Goal: Information Seeking & Learning: Learn about a topic

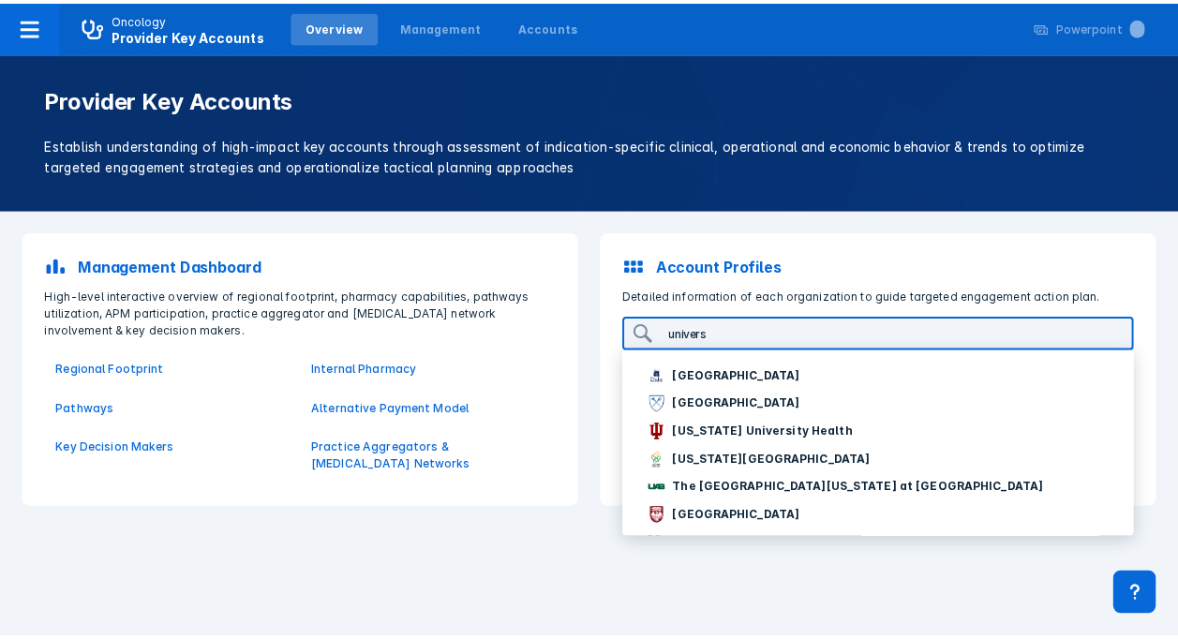
scroll to position [177, 0]
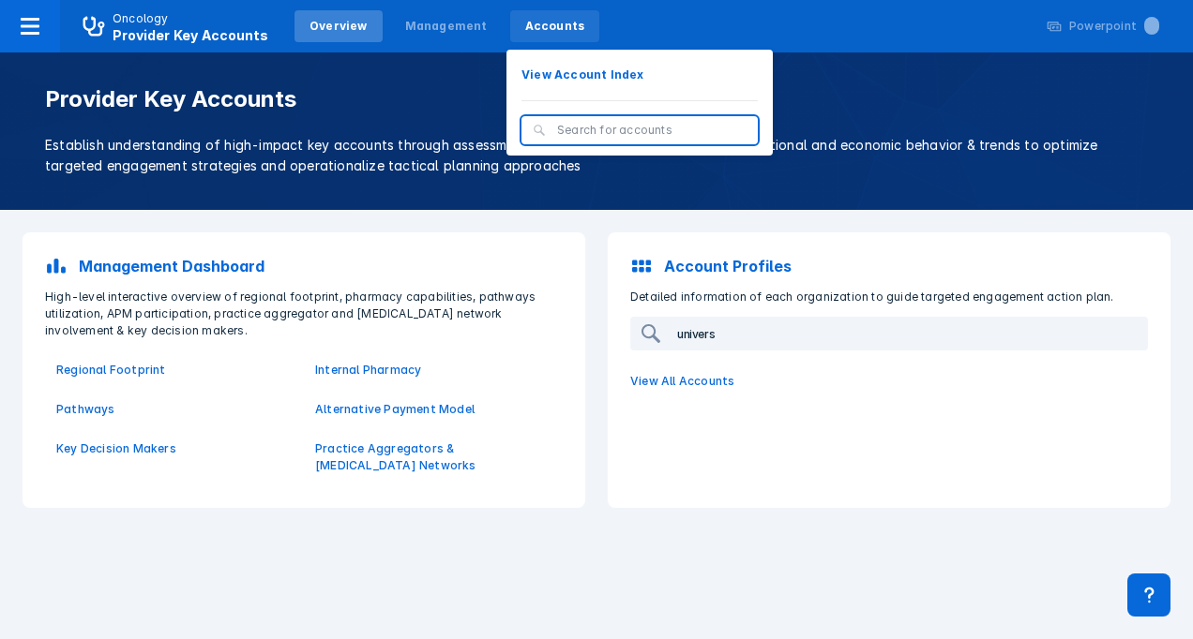
click at [525, 26] on div "Accounts" at bounding box center [555, 26] width 60 height 17
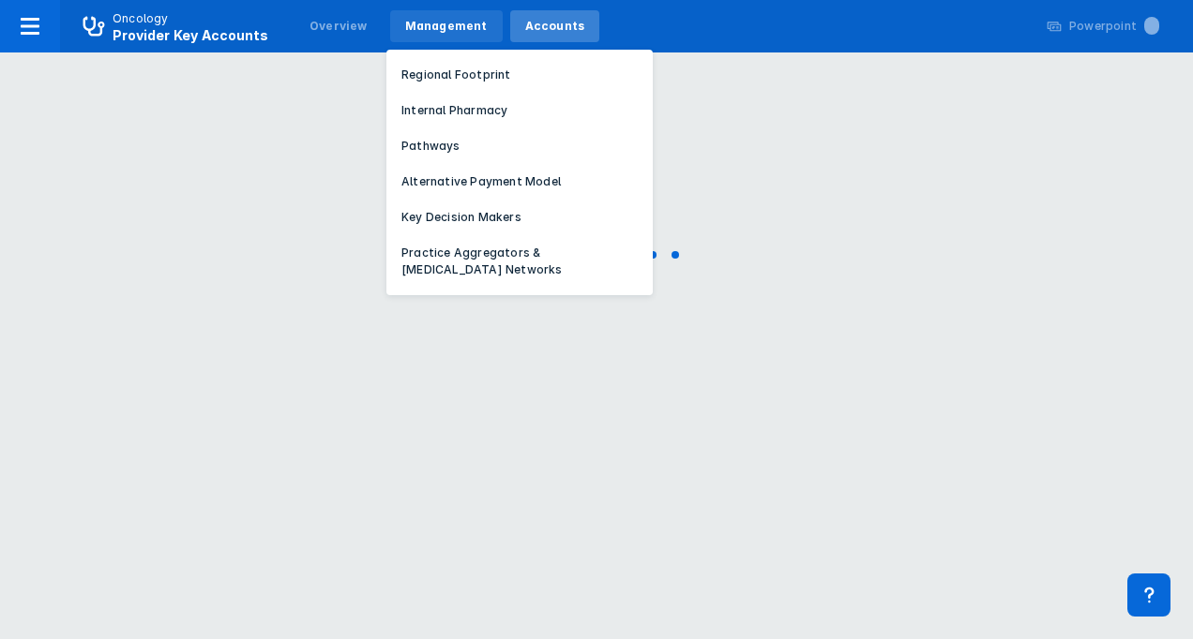
click at [451, 33] on div "Management" at bounding box center [446, 26] width 83 height 17
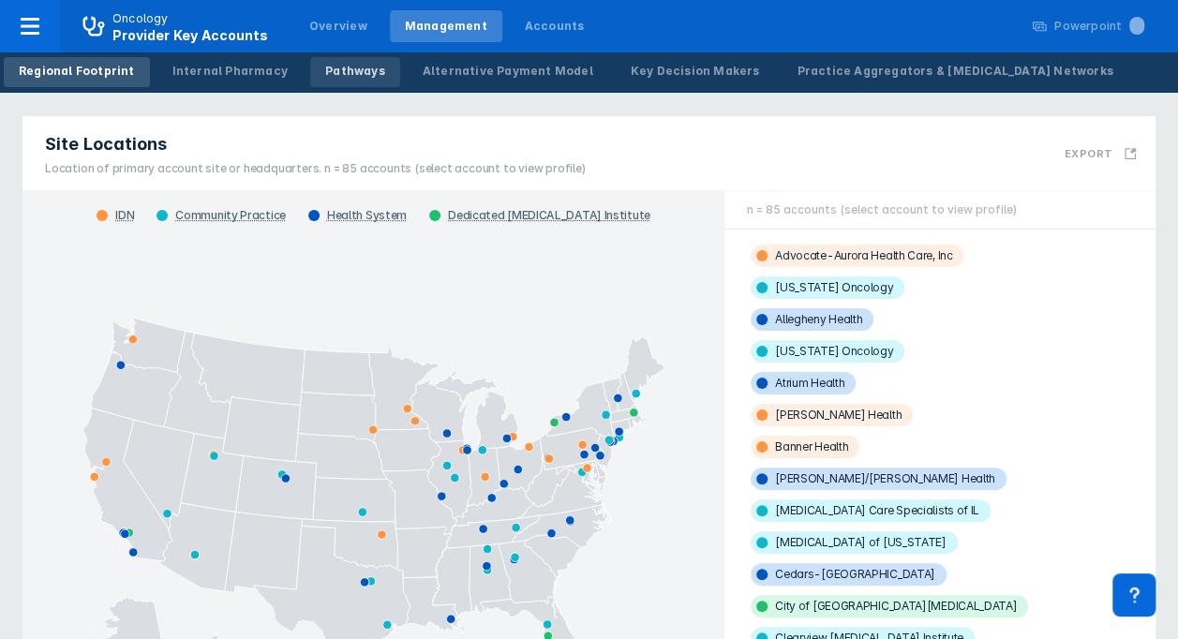
click at [330, 68] on div "Pathways" at bounding box center [355, 71] width 60 height 17
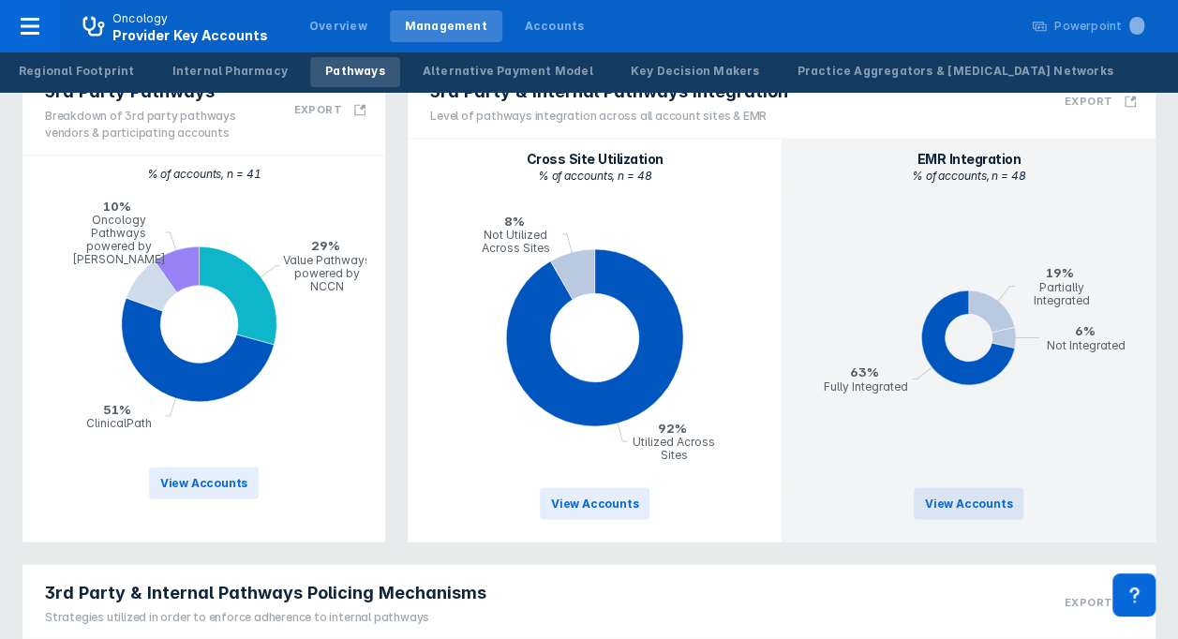
scroll to position [1346, 0]
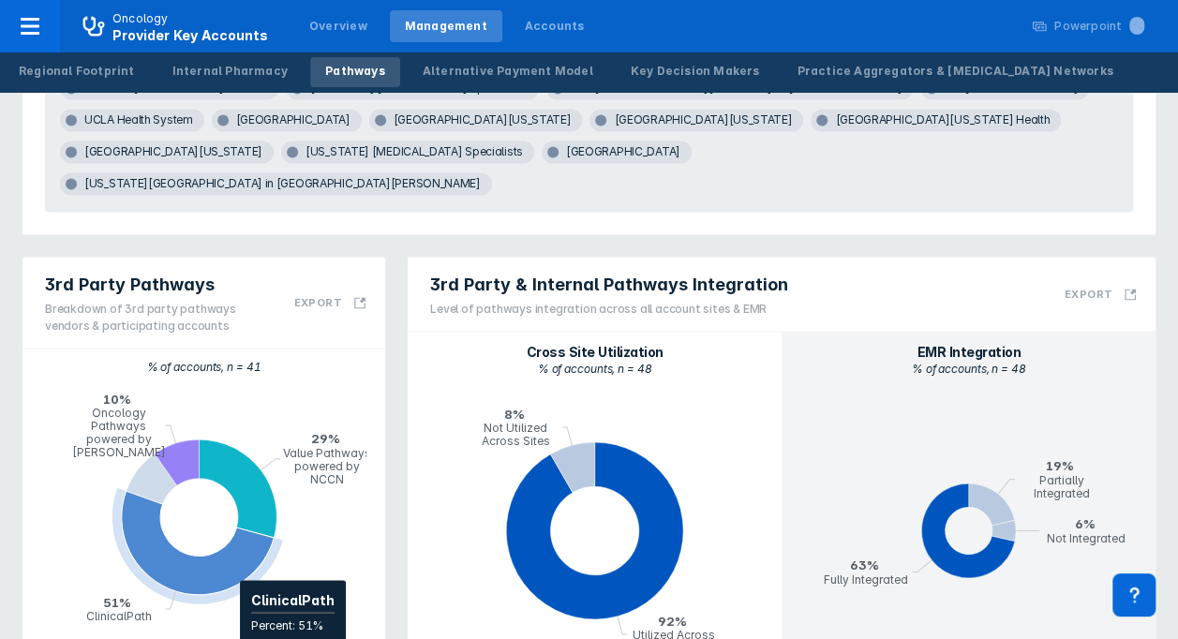
click at [231, 491] on icon "pie chart , with 4 points. Min value is 0.0975609756097561, max value is 0.5121…" at bounding box center [198, 543] width 153 height 104
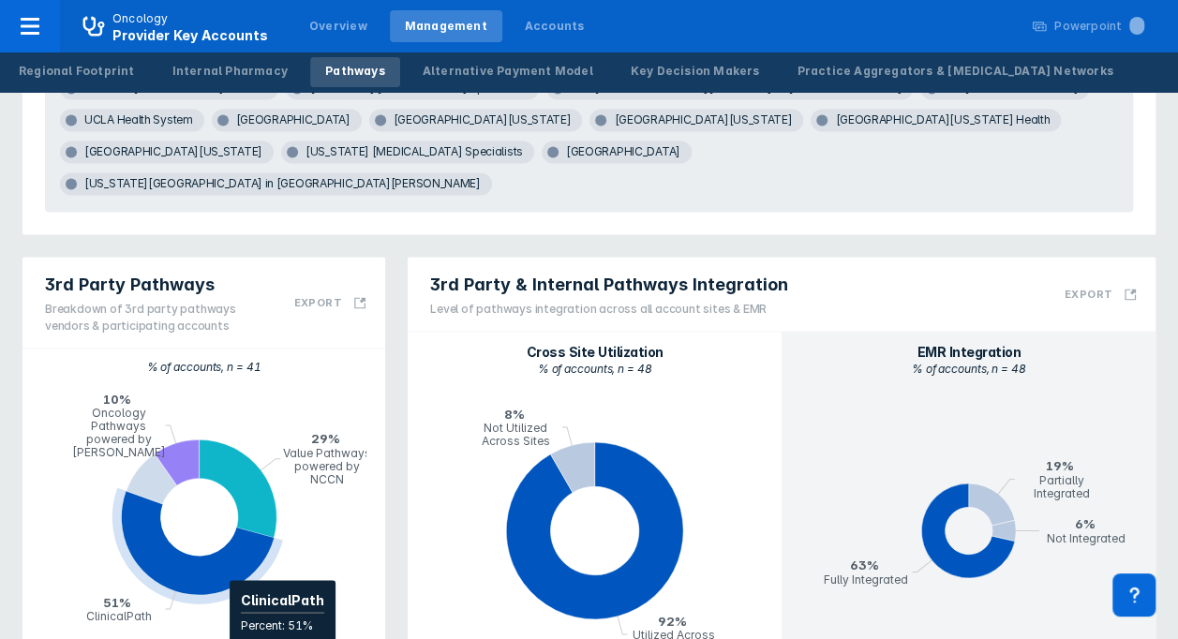
click at [220, 491] on icon "pie chart , with 4 points. Min value is 0.0975609756097561, max value is 0.5121…" at bounding box center [198, 543] width 153 height 104
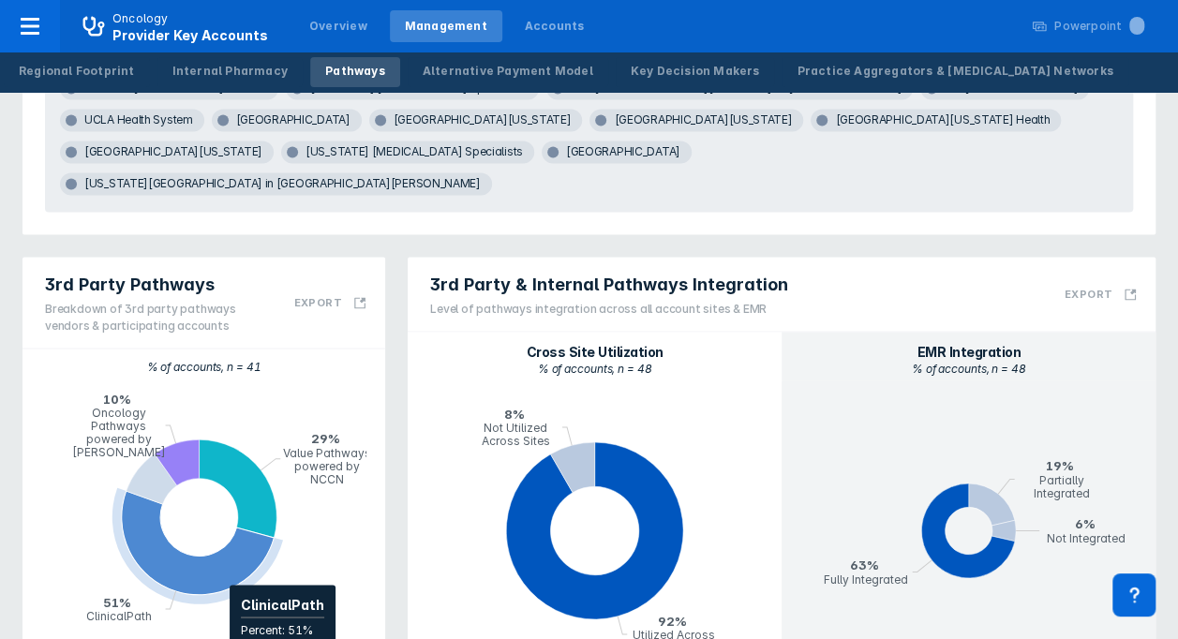
click at [220, 491] on icon "pie chart , with 4 points. Min value is 0.0975609756097561, max value is 0.5121…" at bounding box center [198, 543] width 153 height 104
click at [196, 491] on icon "pie chart , with 4 points. Min value is 0.0975609756097561, max value is 0.5121…" at bounding box center [198, 543] width 153 height 104
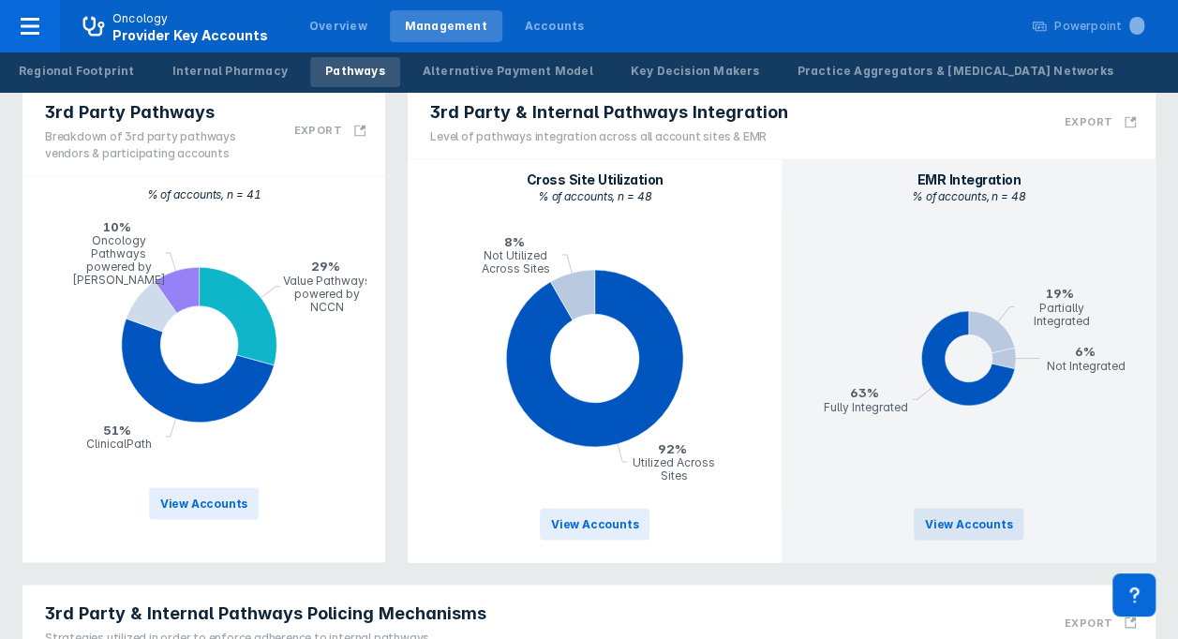
scroll to position [1534, 0]
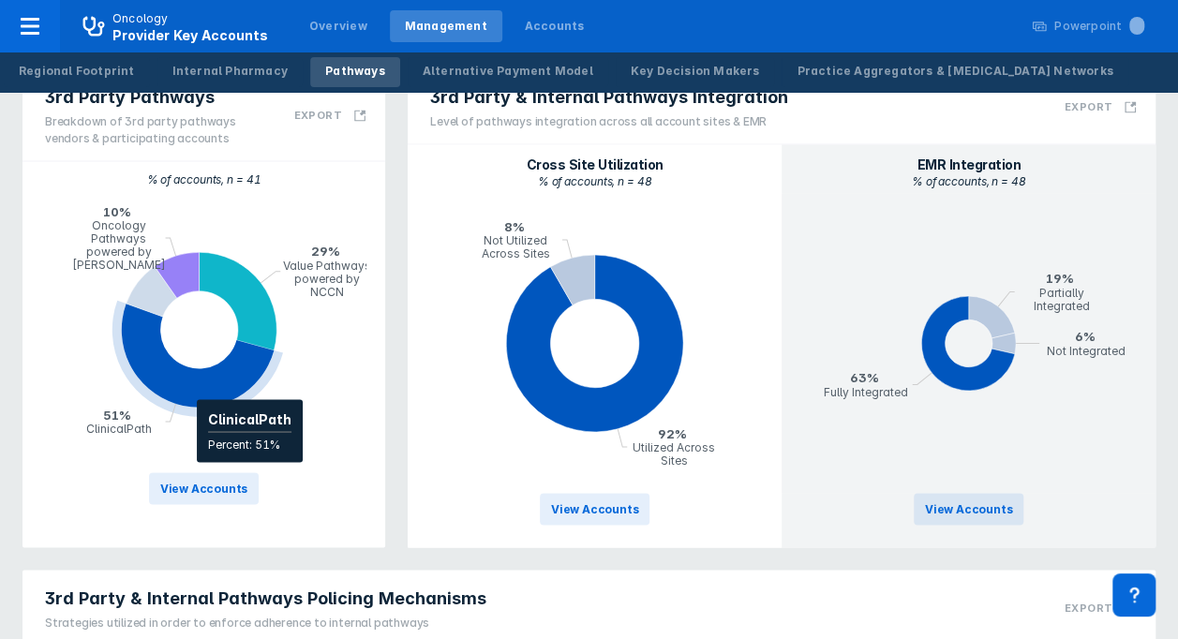
click at [188, 304] on icon "pie chart , with 4 points. Min value is 0.0975609756097561, max value is 0.5121…" at bounding box center [198, 356] width 153 height 104
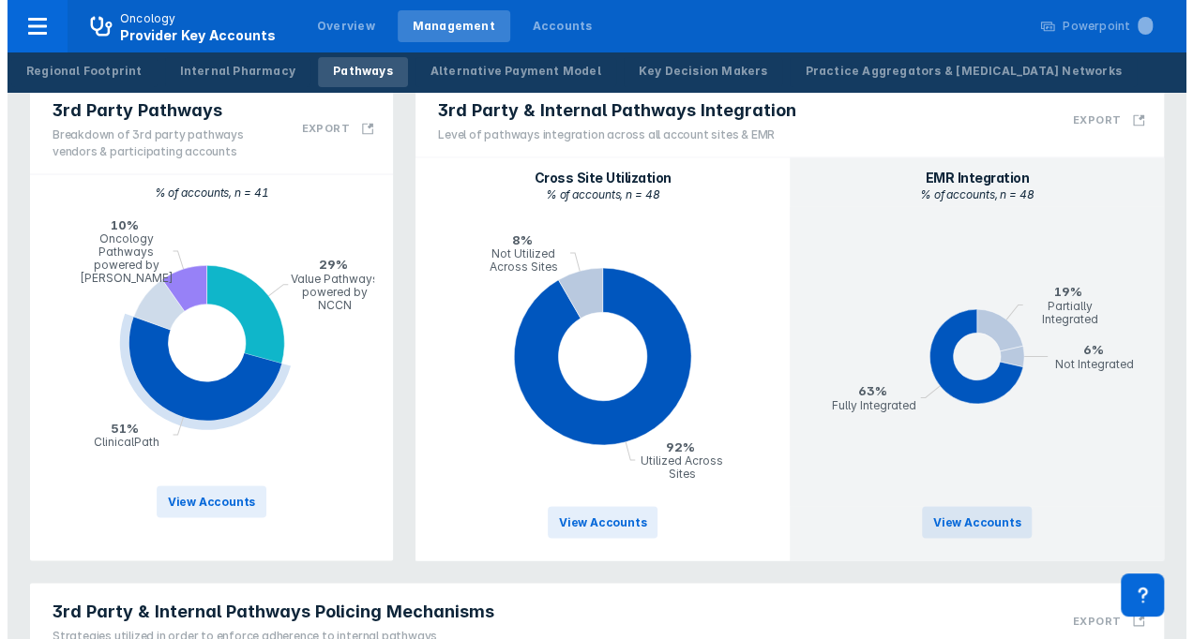
scroll to position [1440, 0]
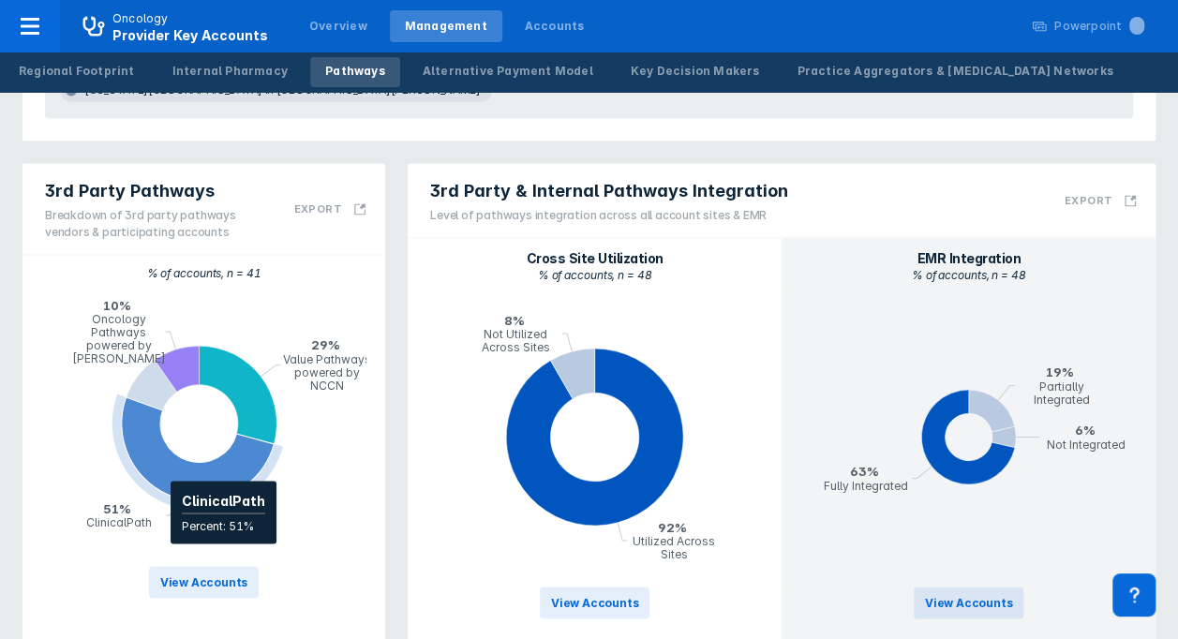
click at [161, 398] on icon "pie chart , with 4 points. Min value is 0.0975609756097561, max value is 0.5121…" at bounding box center [198, 450] width 153 height 104
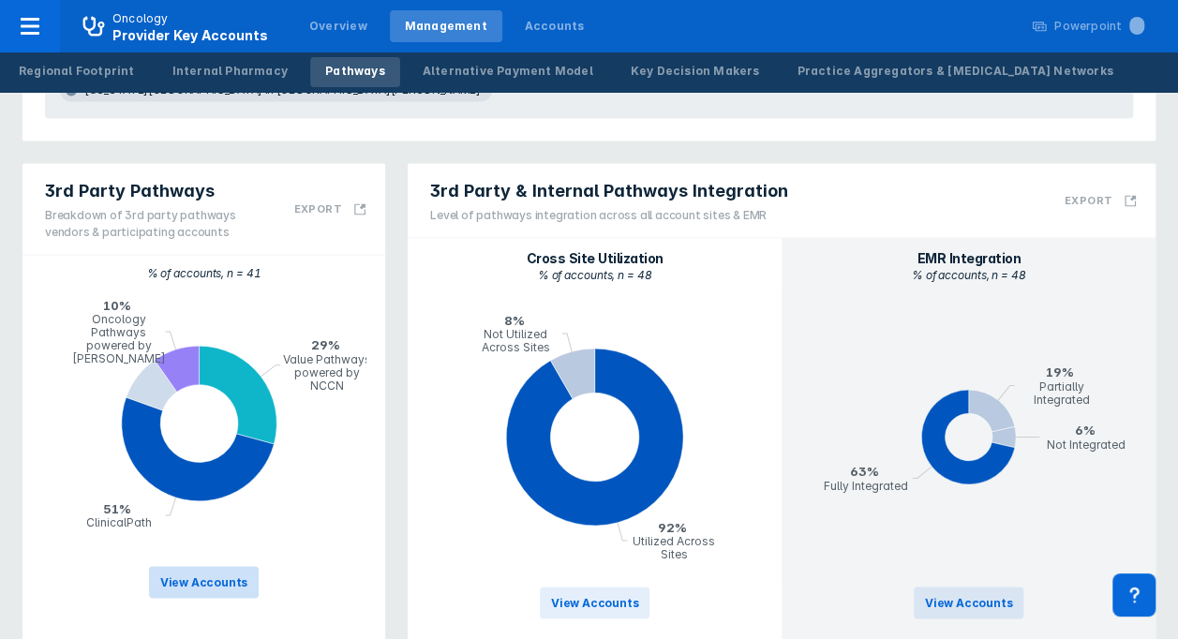
click at [216, 574] on span "View Accounts" at bounding box center [203, 582] width 87 height 17
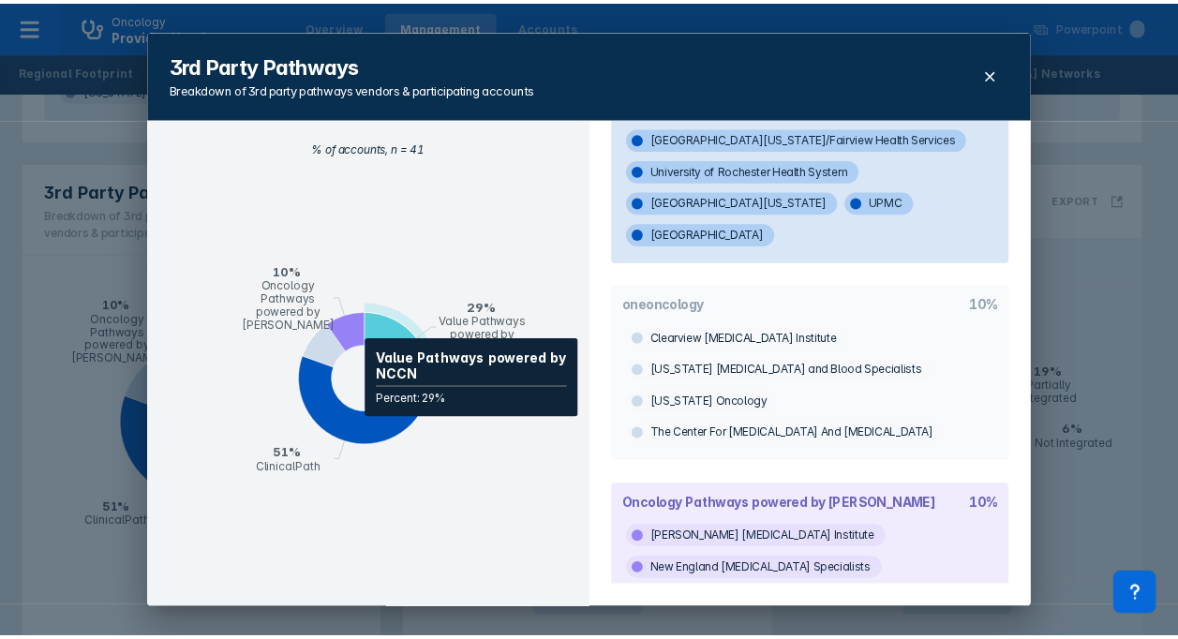
scroll to position [819, 0]
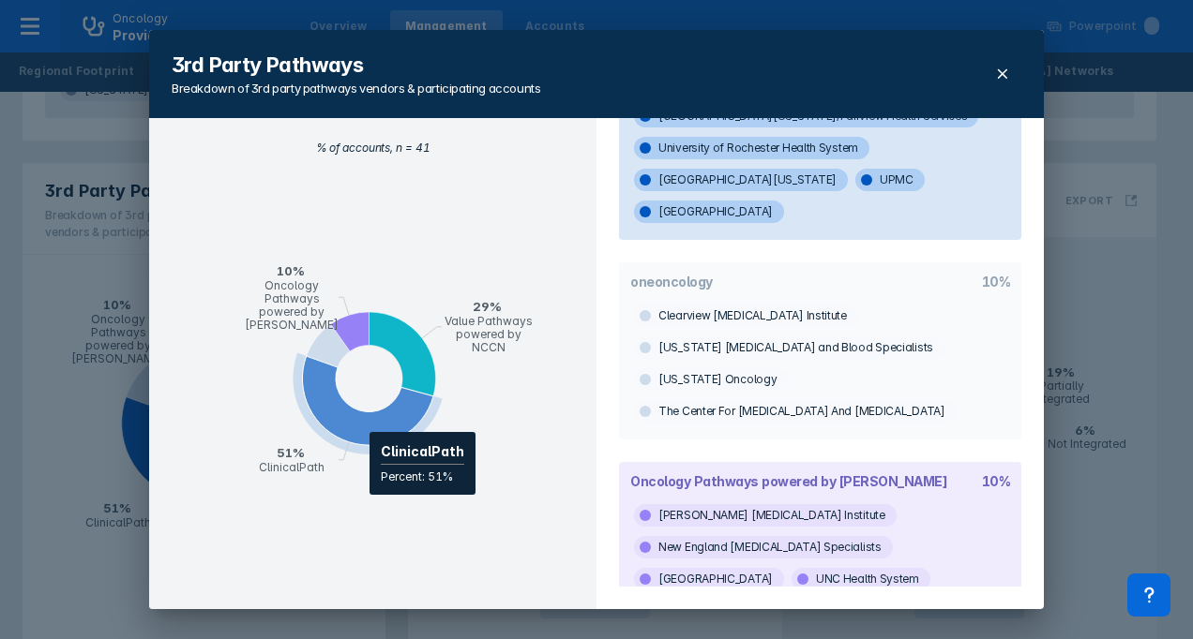
click at [360, 424] on icon "pie chart , with 4 points. Min value is 0.0975609756097561, max value is 0.5121…" at bounding box center [367, 400] width 131 height 89
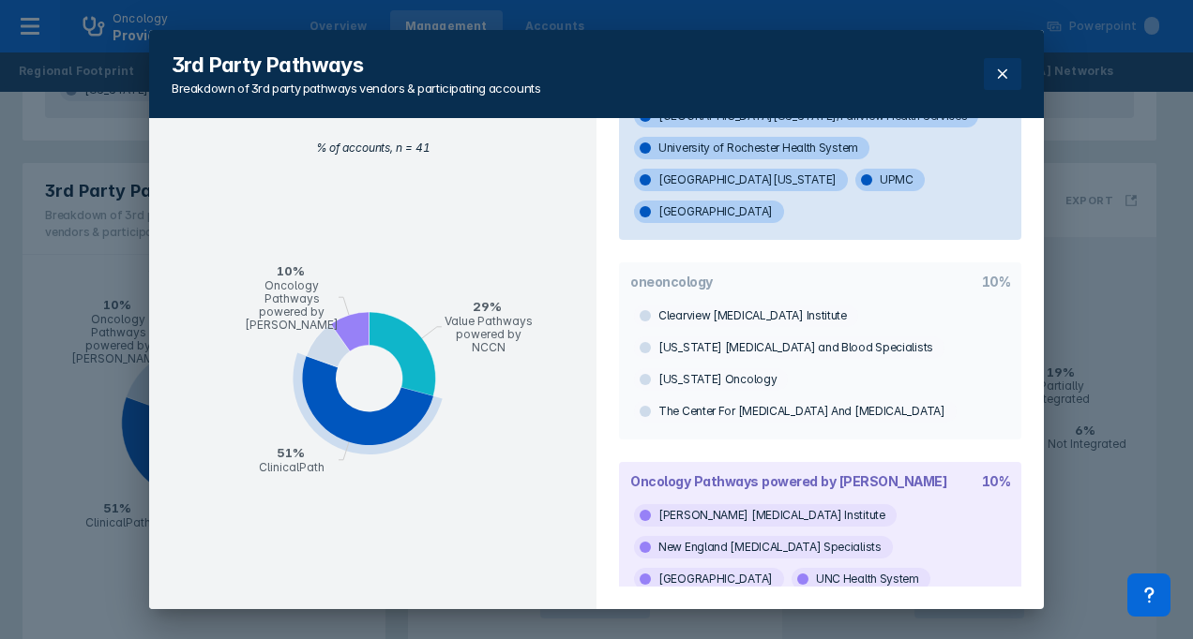
click at [995, 73] on icon at bounding box center [1002, 74] width 15 height 15
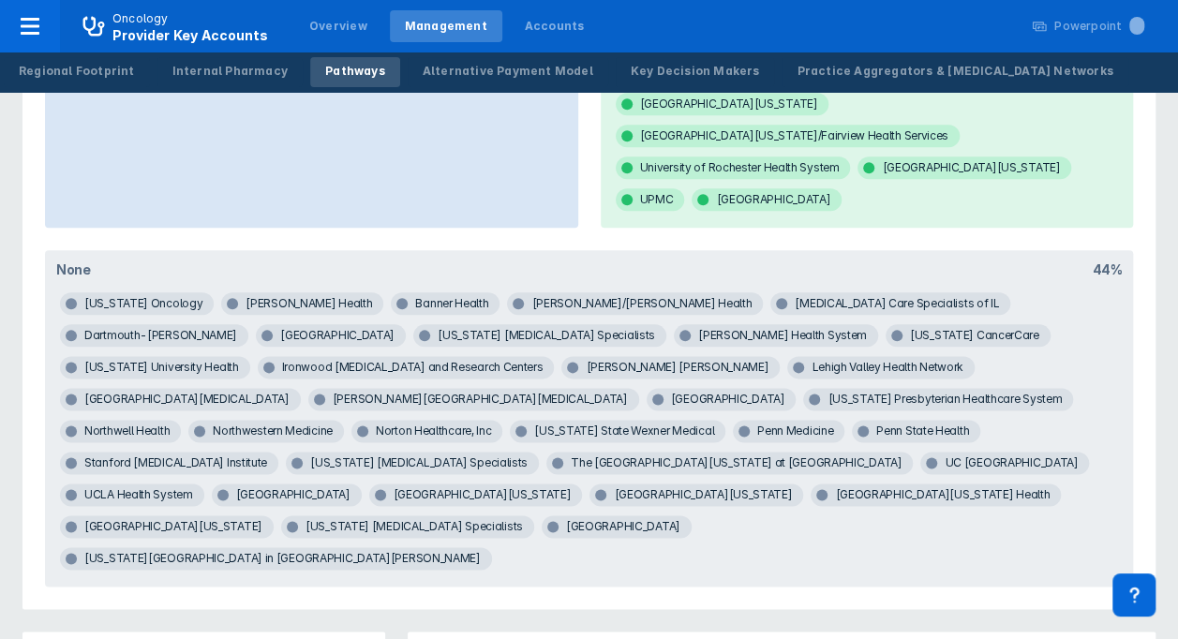
scroll to position [1219, 0]
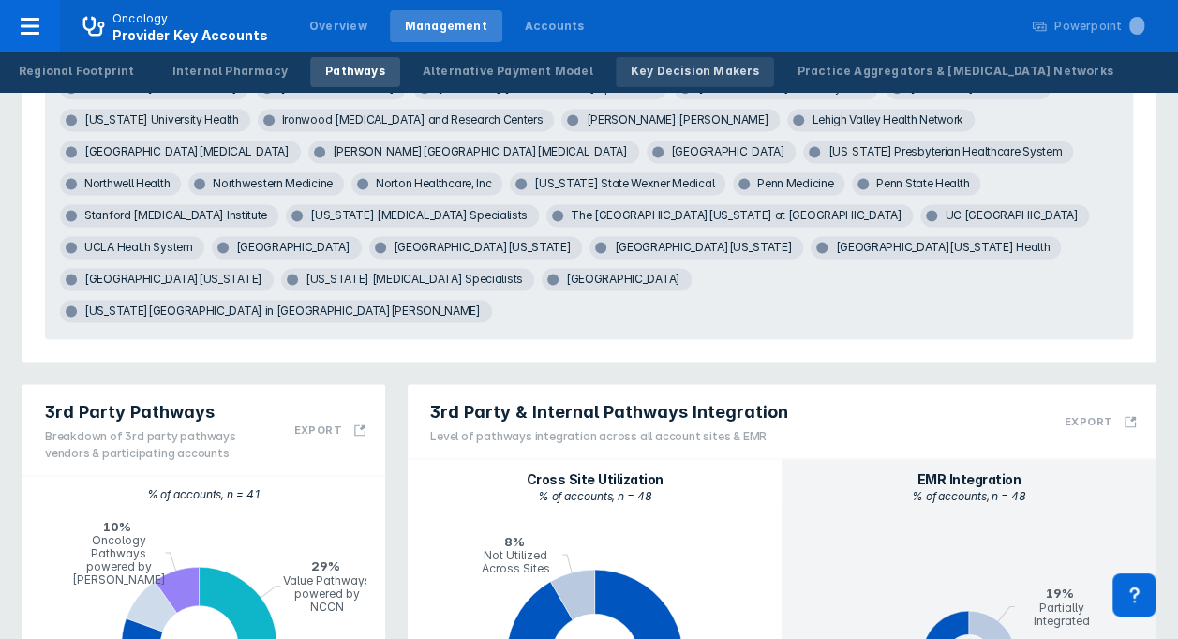
click at [653, 79] on div "Key Decision Makers" at bounding box center [695, 71] width 129 height 17
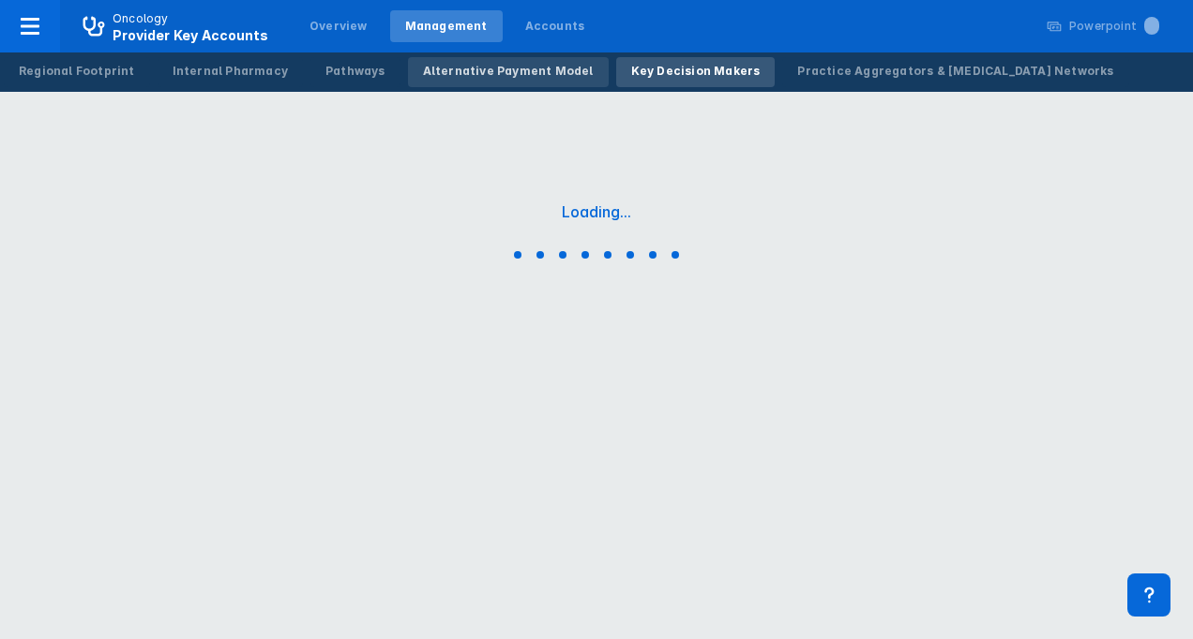
click at [493, 81] on link "Alternative Payment Model" at bounding box center [508, 72] width 201 height 30
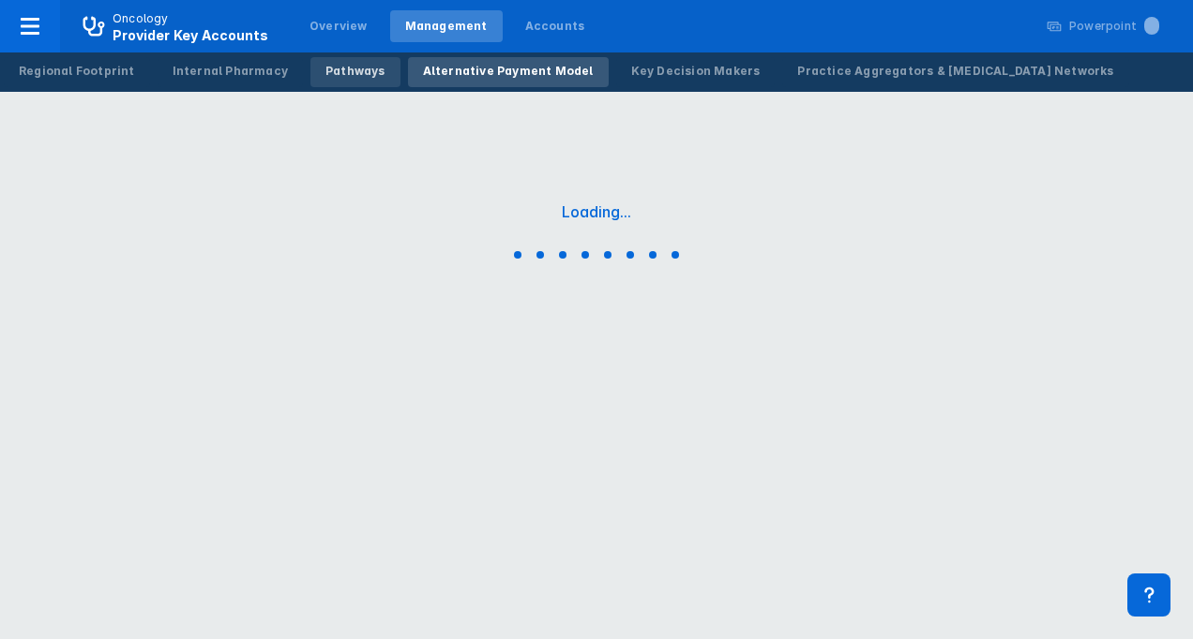
click at [356, 81] on link "Pathways" at bounding box center [355, 72] width 90 height 30
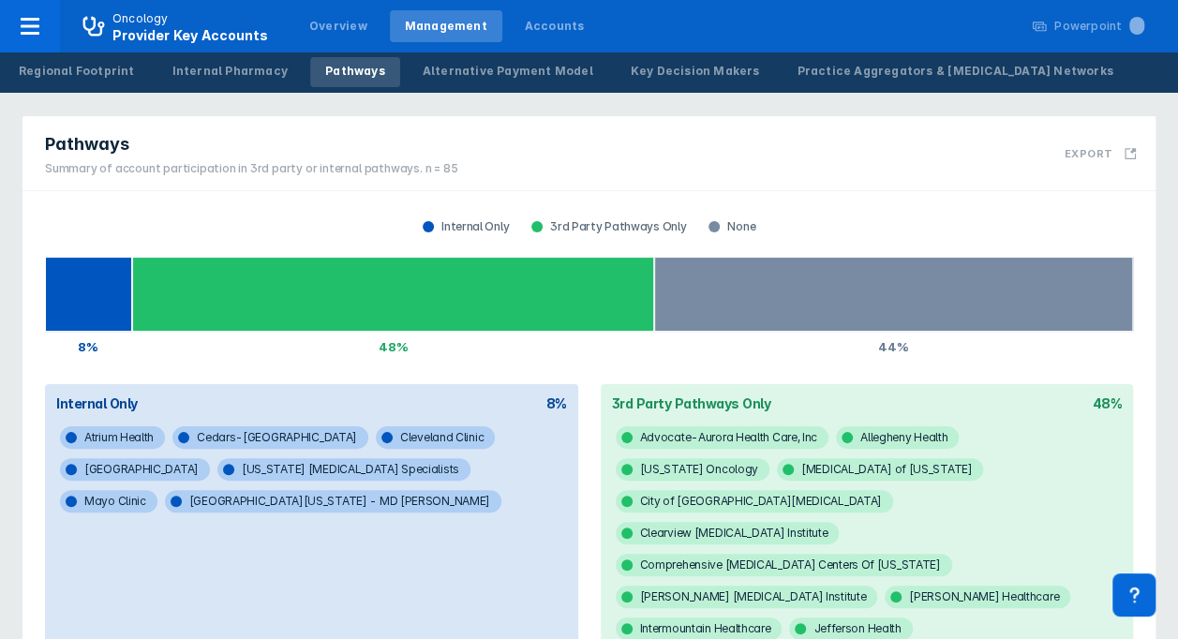
click at [332, 65] on div "Pathways" at bounding box center [355, 71] width 60 height 17
click at [423, 74] on div "Alternative Payment Model" at bounding box center [508, 71] width 171 height 17
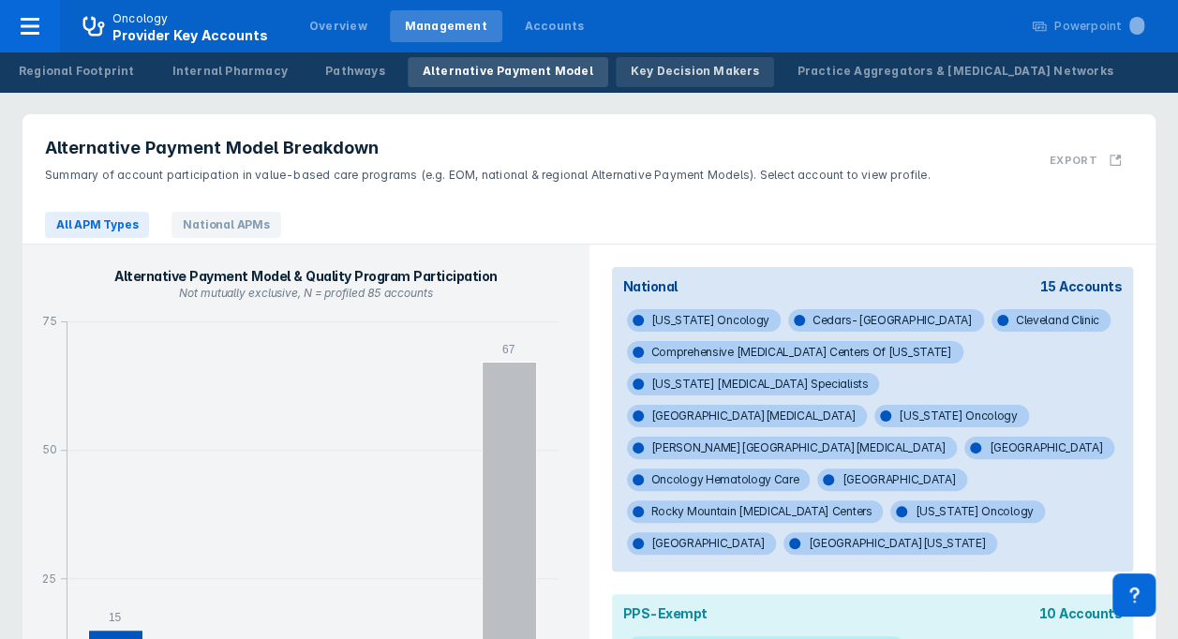
click at [678, 63] on div "Key Decision Makers" at bounding box center [695, 71] width 129 height 17
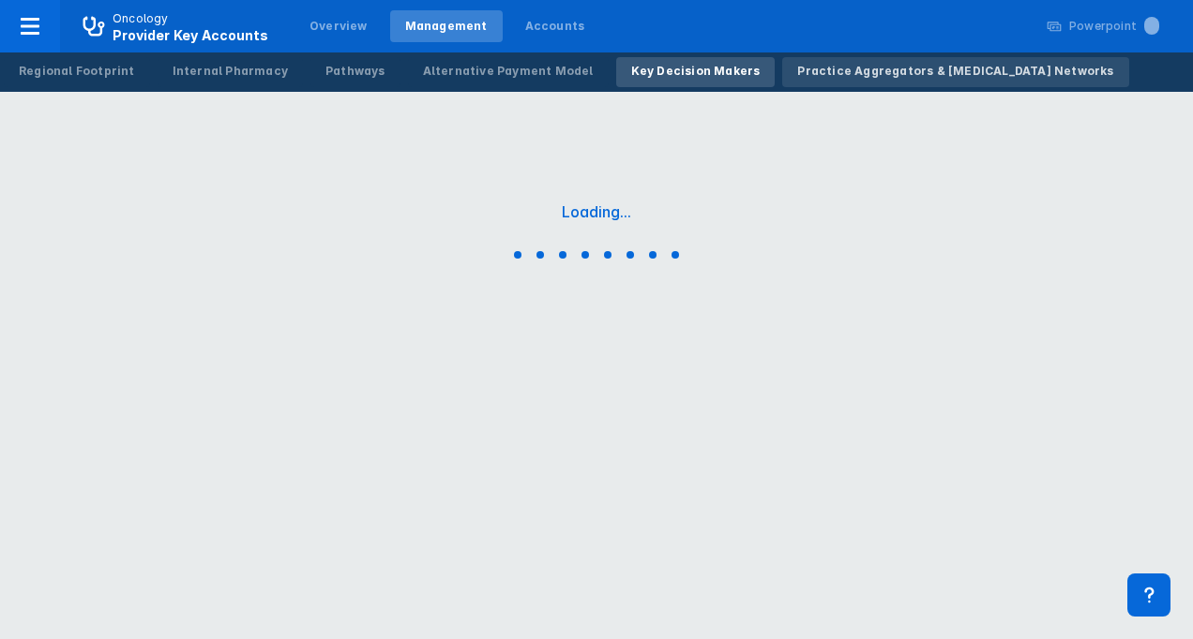
click at [797, 64] on div "Practice Aggregators & [MEDICAL_DATA] Networks" at bounding box center [955, 71] width 316 height 17
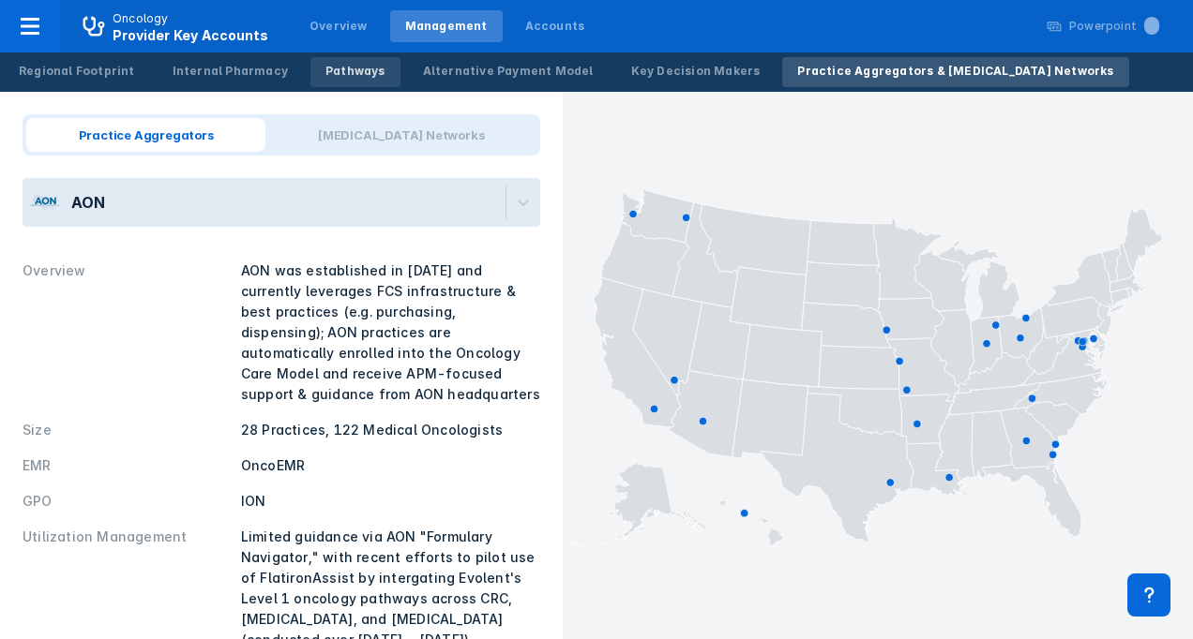
click at [325, 79] on div "Pathways" at bounding box center [355, 71] width 60 height 17
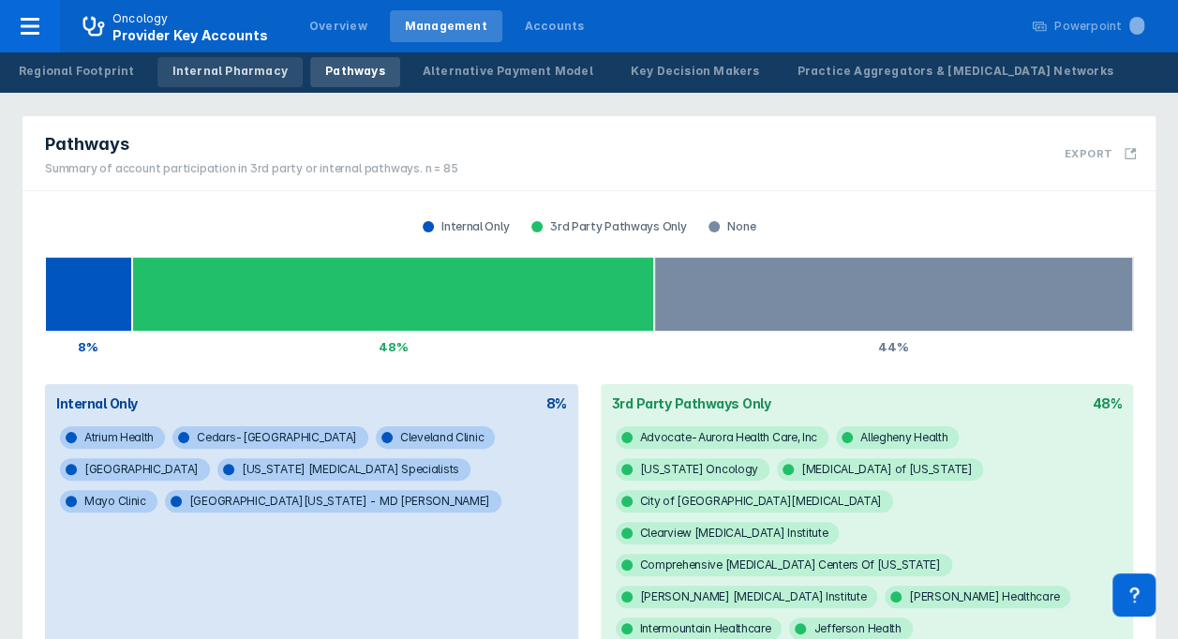
click at [251, 73] on div "Internal Pharmacy" at bounding box center [230, 71] width 115 height 17
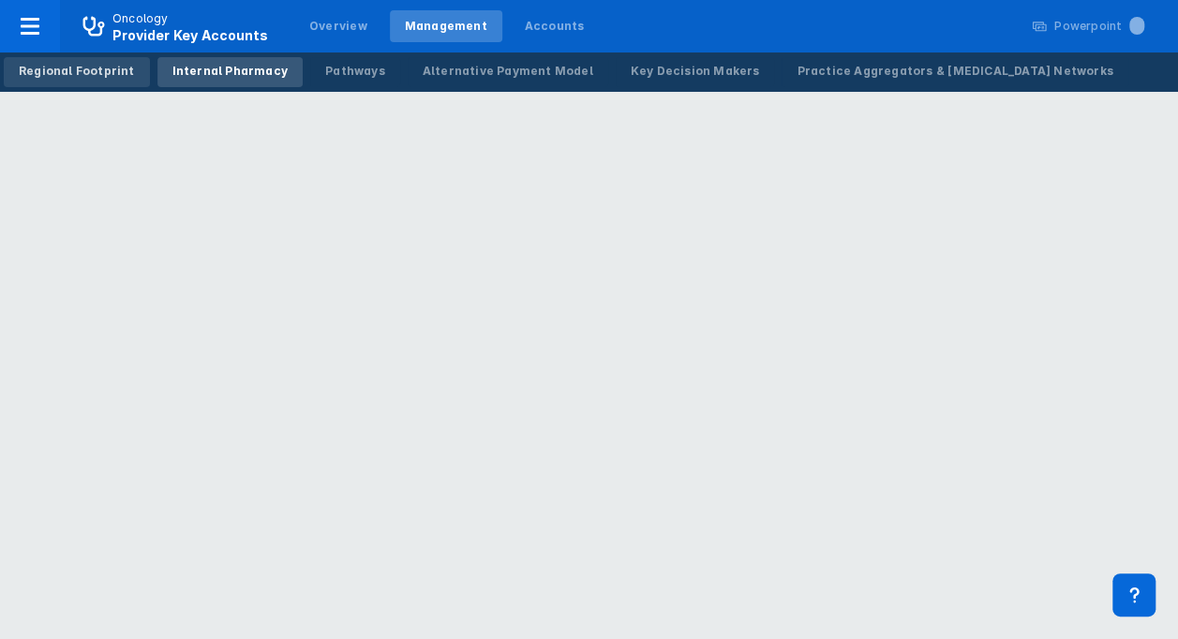
click at [113, 67] on div "Regional Footprint" at bounding box center [77, 71] width 116 height 17
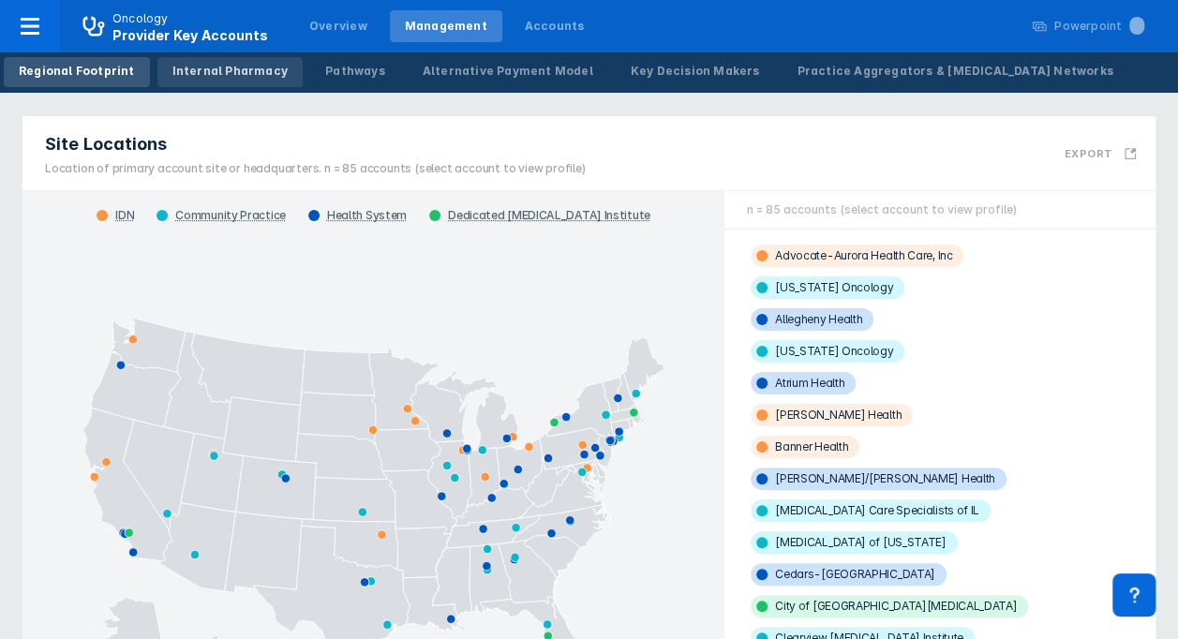
click at [244, 68] on div "Internal Pharmacy" at bounding box center [230, 71] width 115 height 17
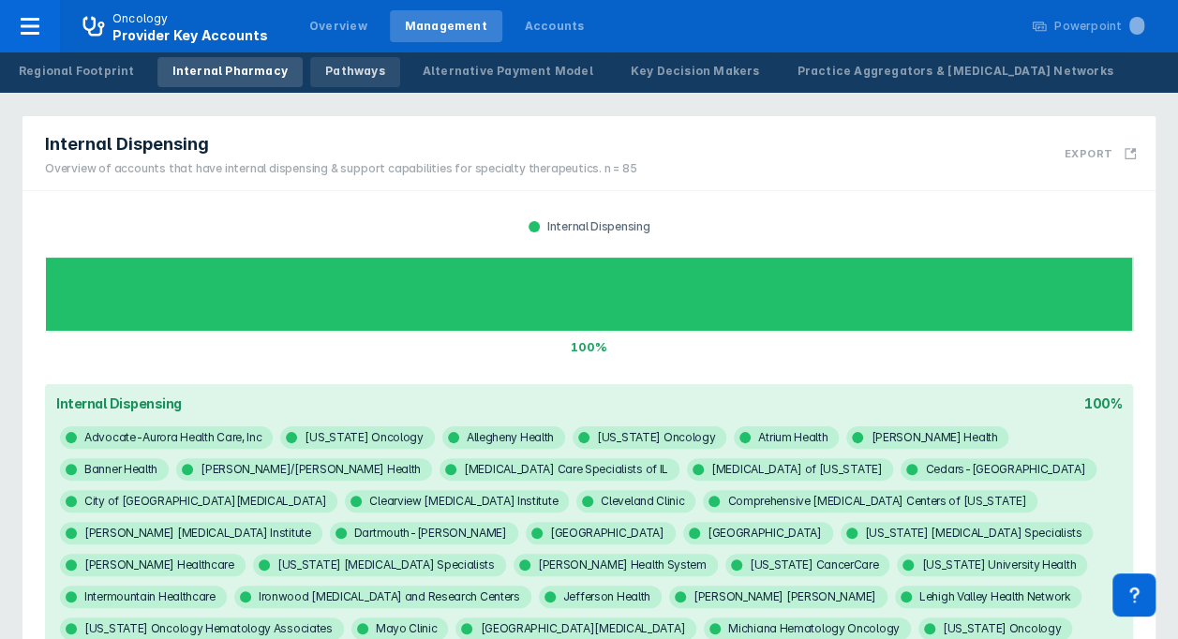
click at [345, 71] on div "Pathways" at bounding box center [355, 71] width 60 height 17
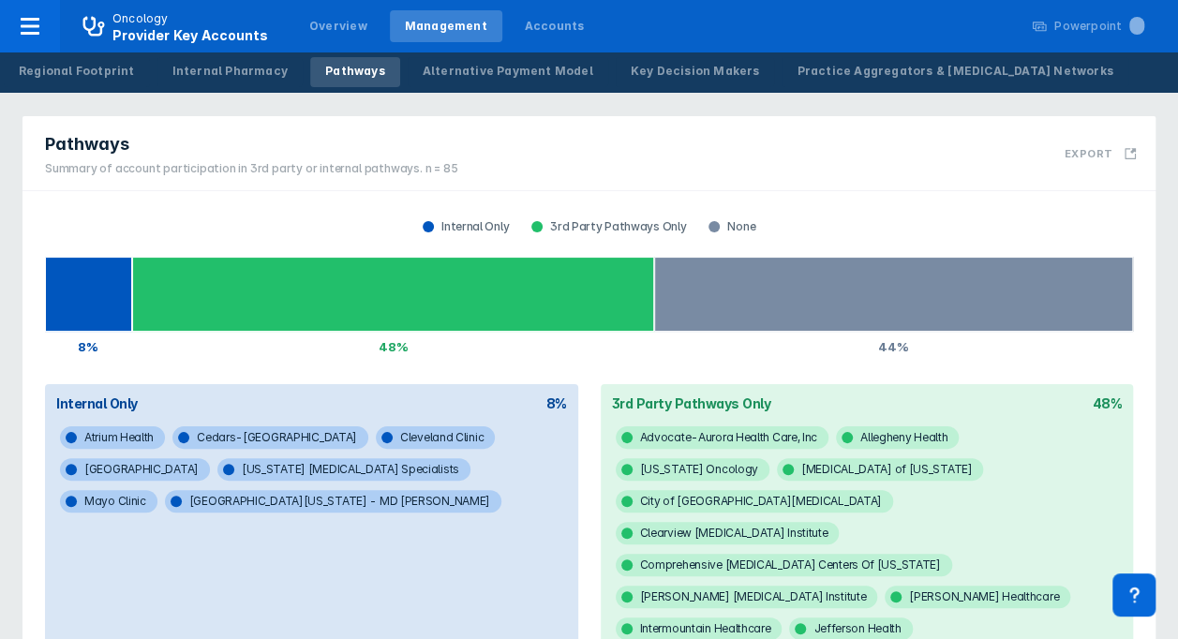
click at [325, 65] on div "Pathways" at bounding box center [355, 71] width 60 height 17
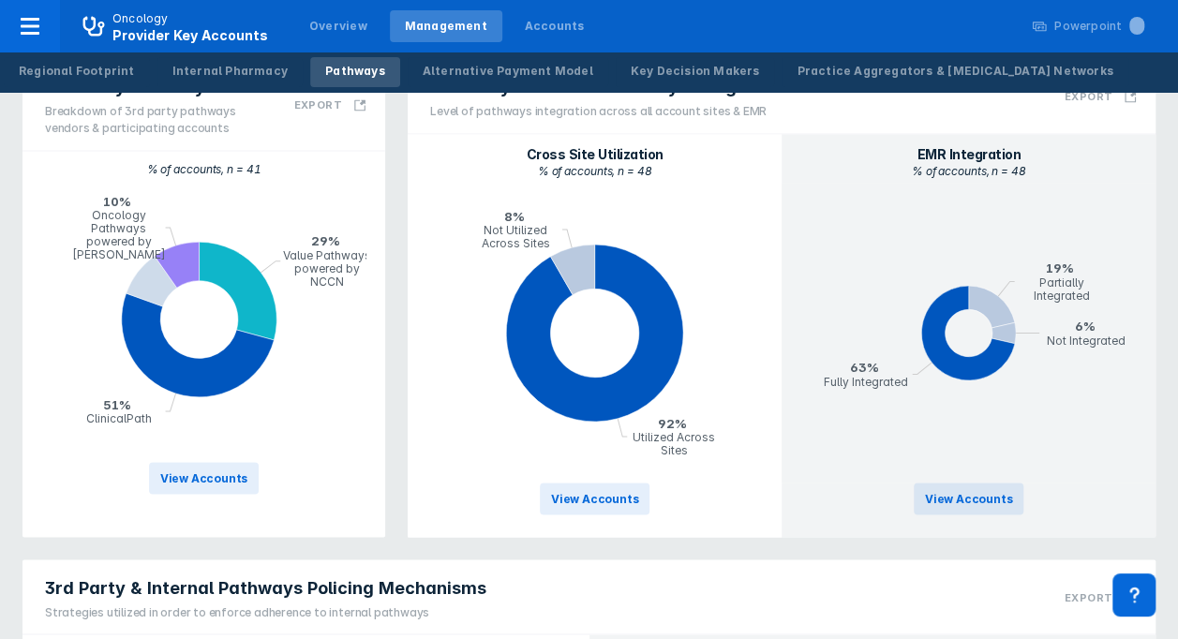
scroll to position [1721, 0]
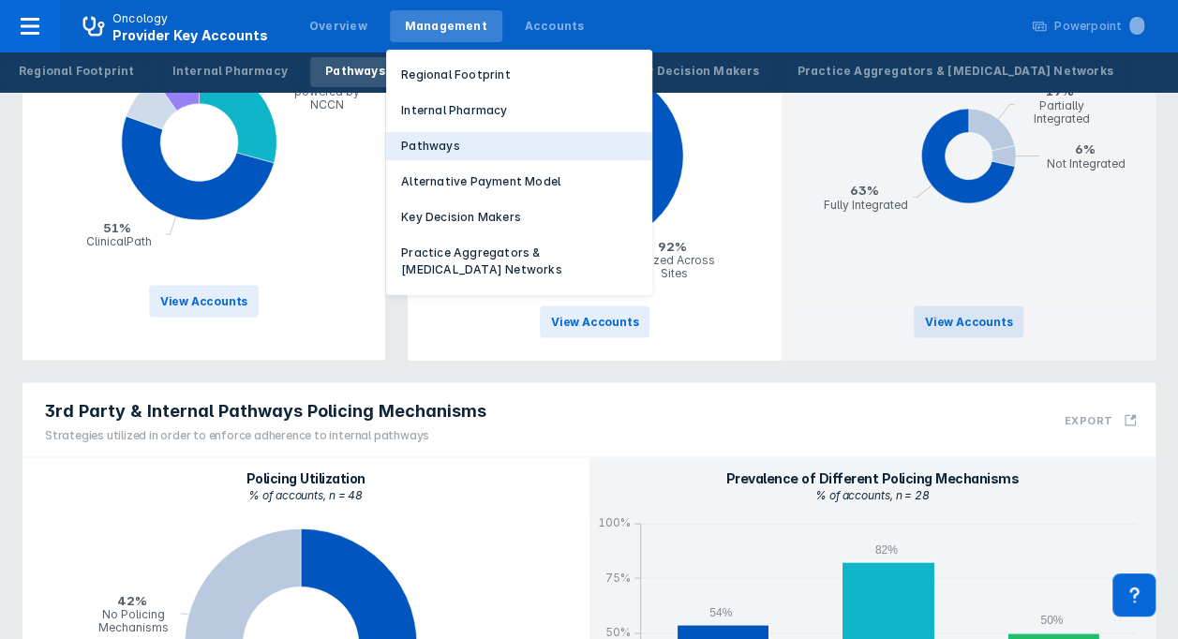
click at [428, 143] on p "Pathways" at bounding box center [430, 146] width 59 height 17
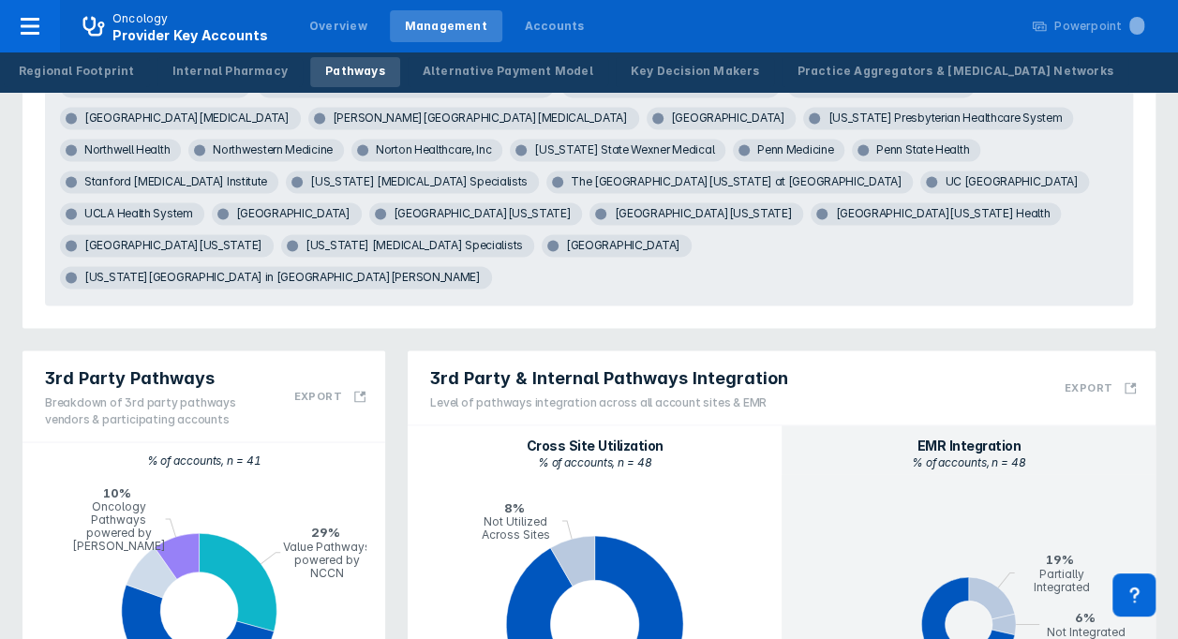
scroll to position [1065, 0]
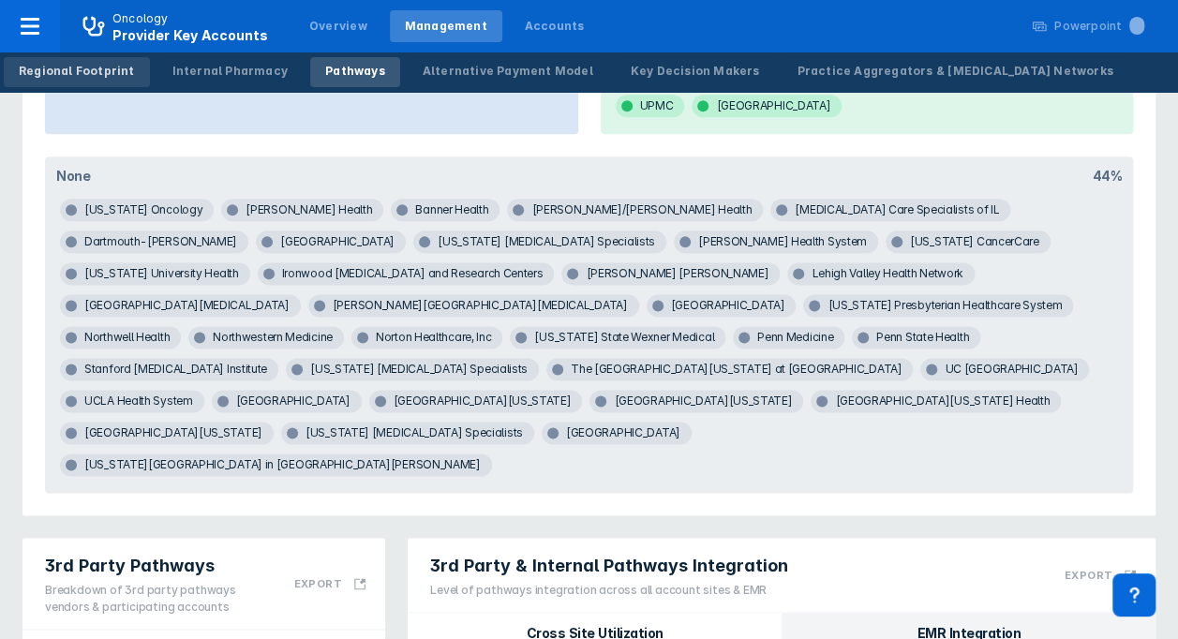
click at [69, 72] on div "Regional Footprint" at bounding box center [77, 71] width 116 height 17
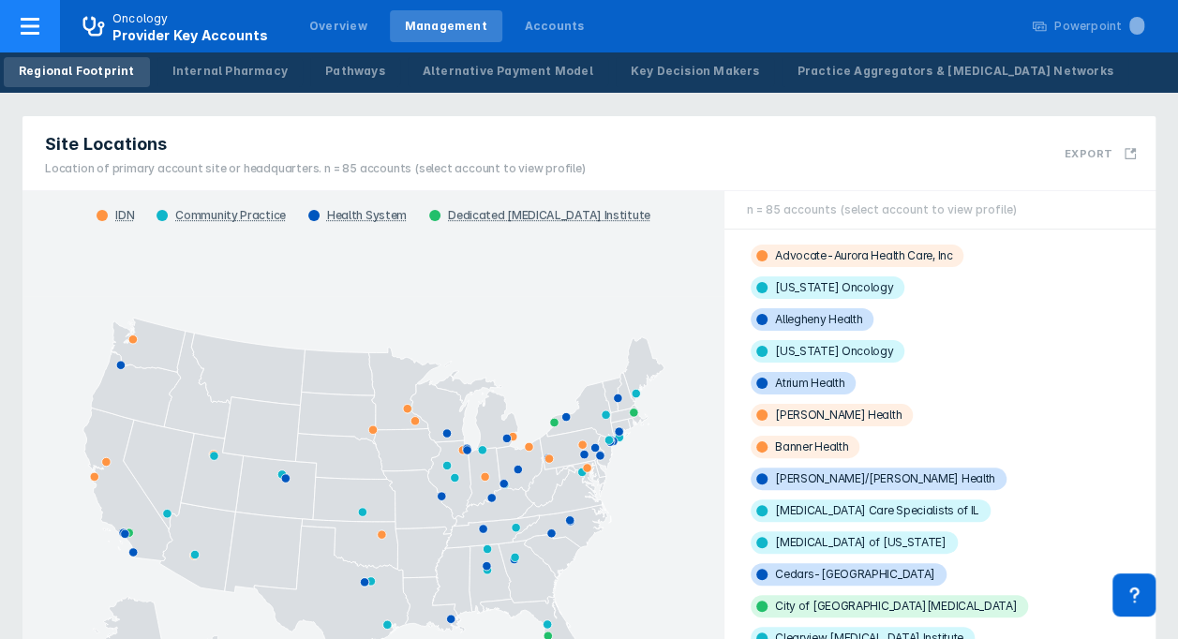
click at [48, 23] on div at bounding box center [30, 26] width 60 height 53
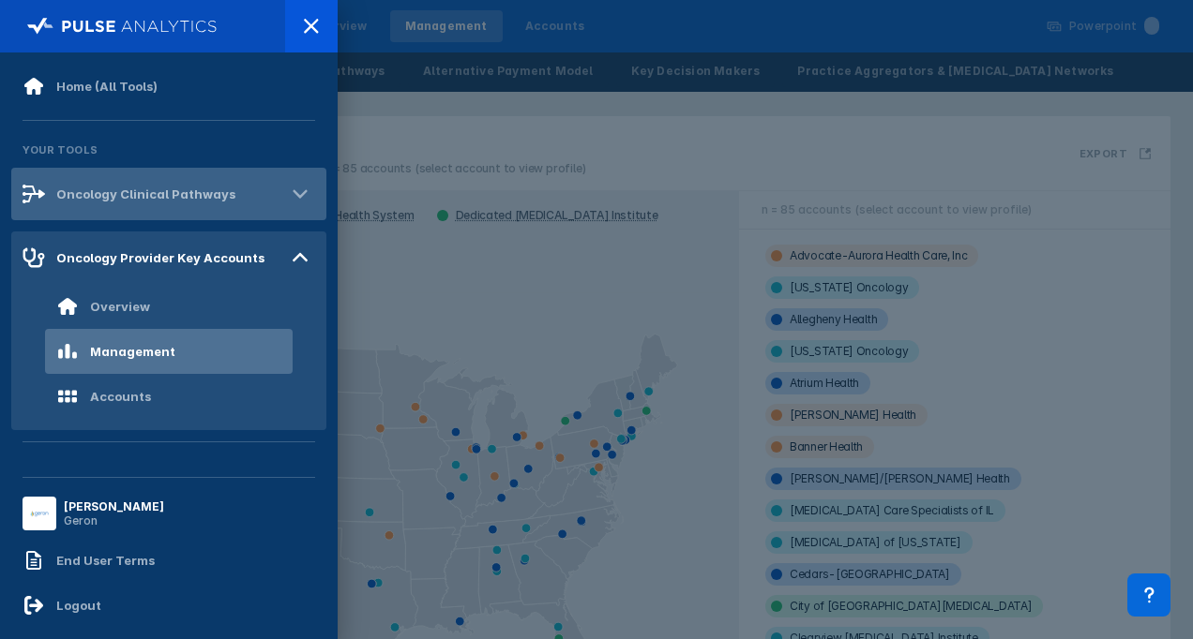
click at [135, 191] on div "Oncology Clinical Pathways" at bounding box center [145, 194] width 179 height 15
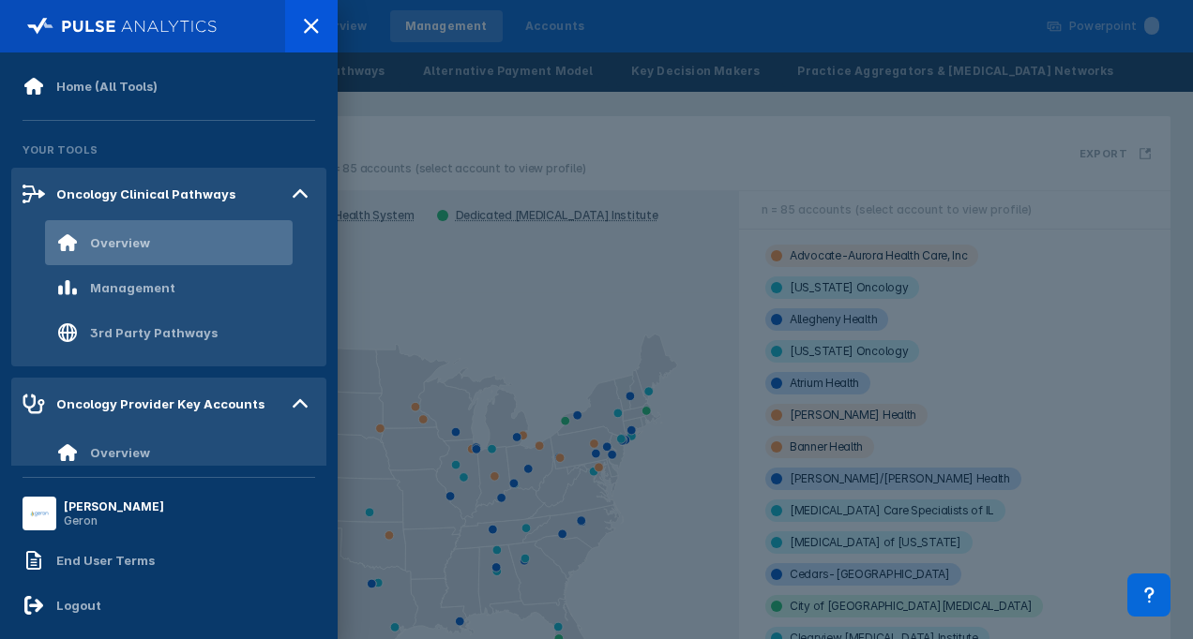
click at [148, 235] on div "Overview" at bounding box center [169, 242] width 248 height 45
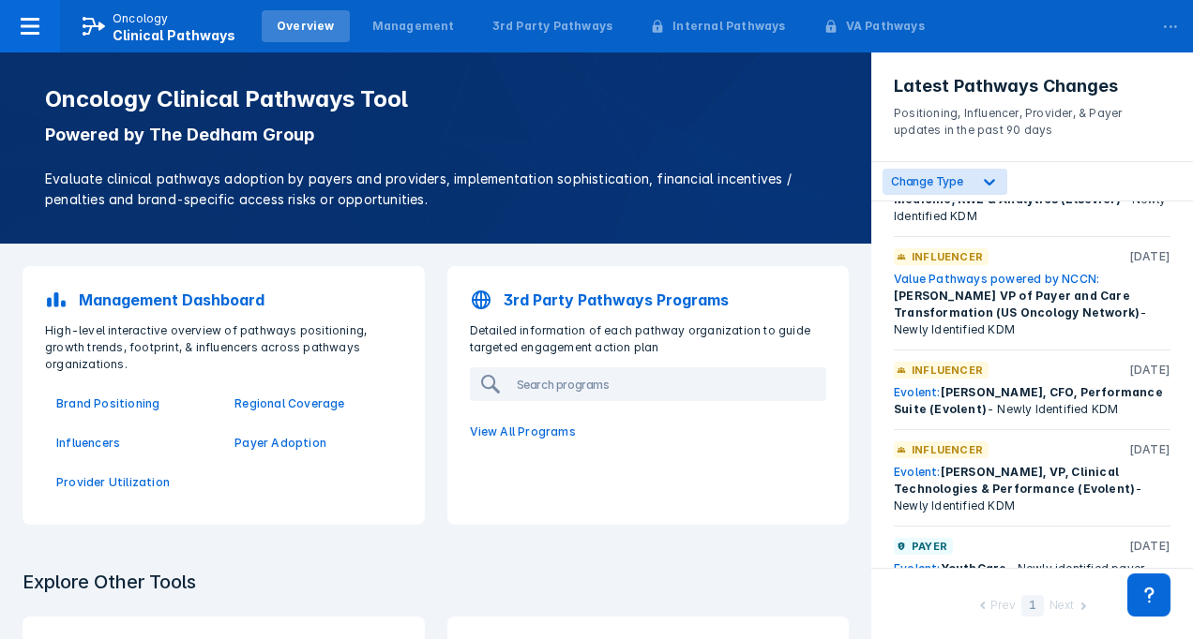
scroll to position [813, 0]
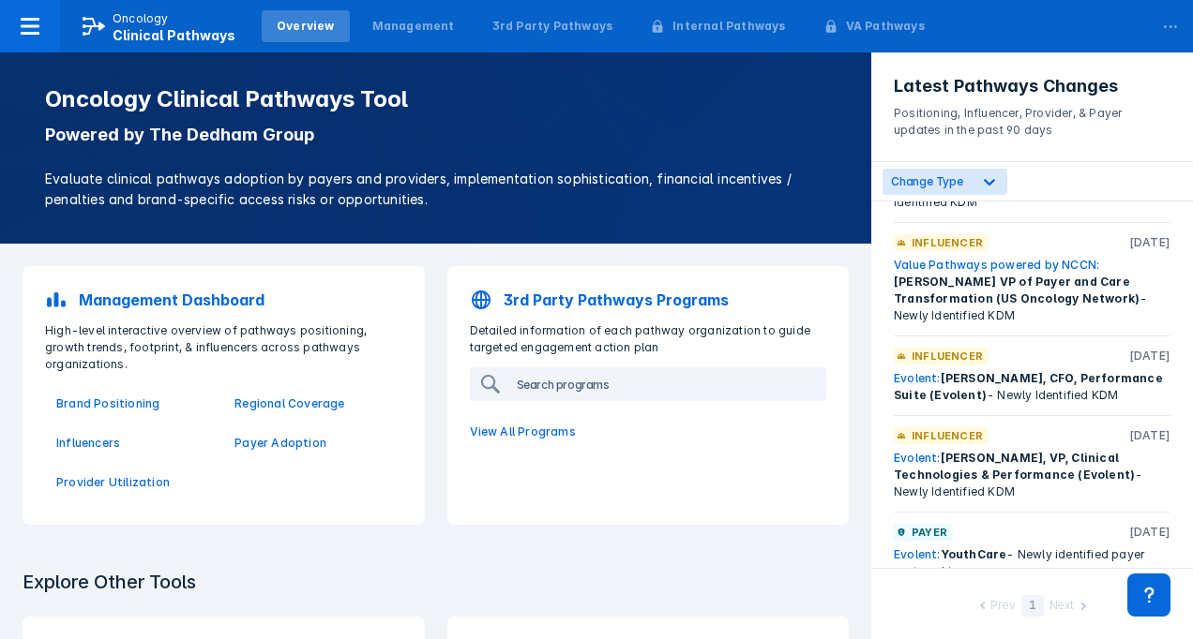
click at [650, 387] on input "search" at bounding box center [667, 384] width 316 height 30
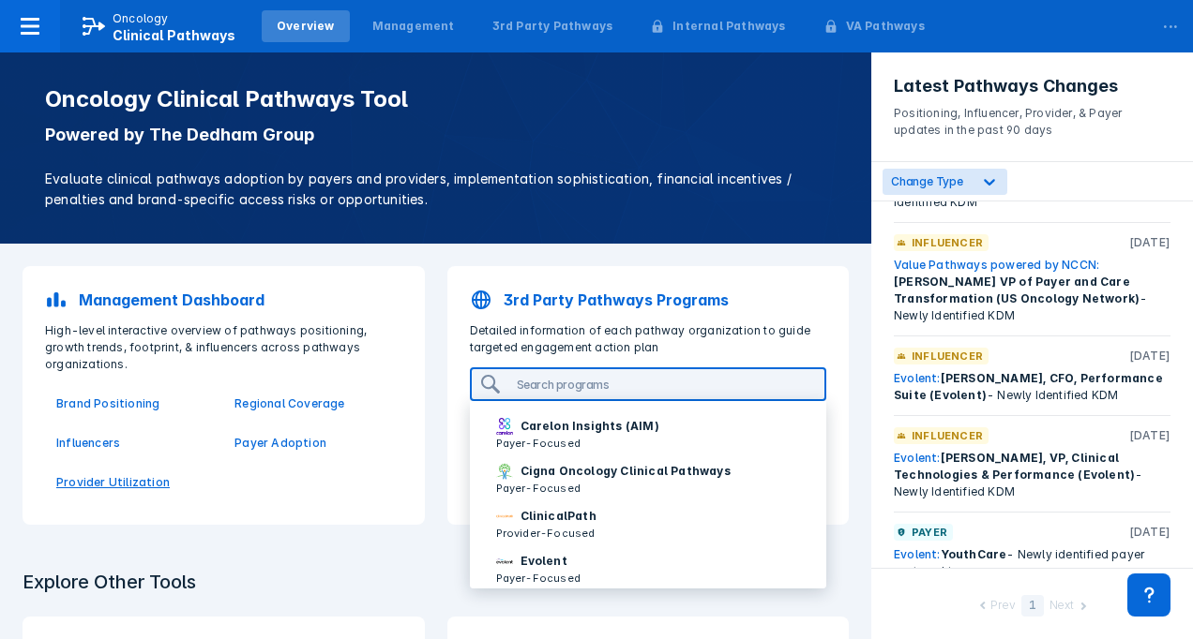
click at [178, 488] on p "Provider Utilization" at bounding box center [134, 482] width 156 height 17
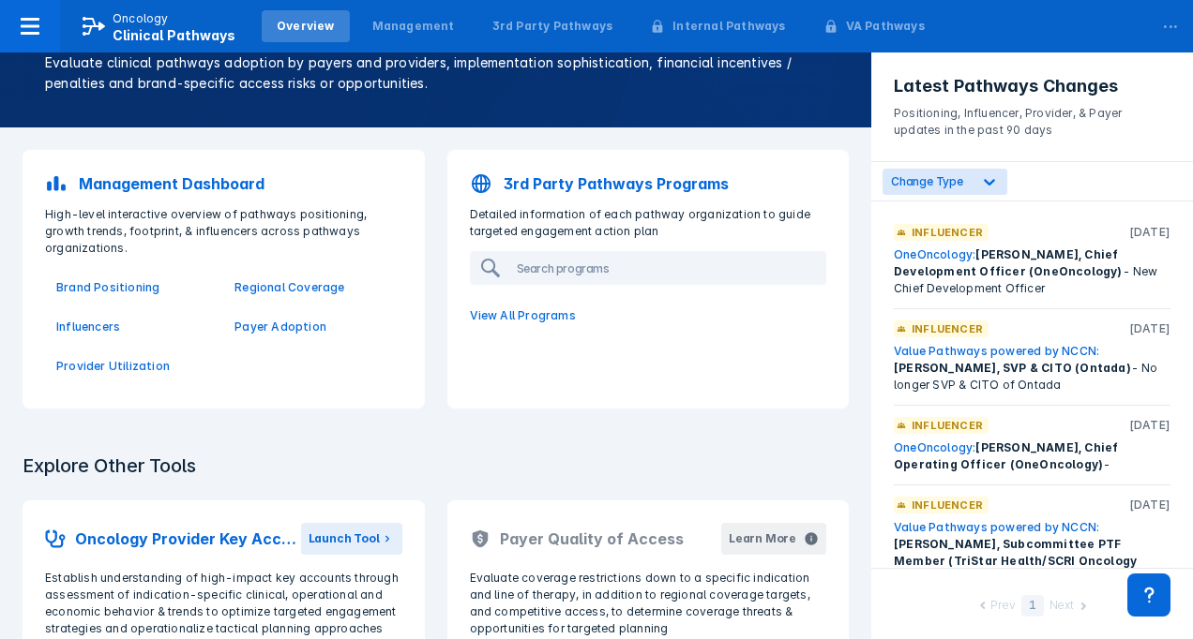
scroll to position [94, 0]
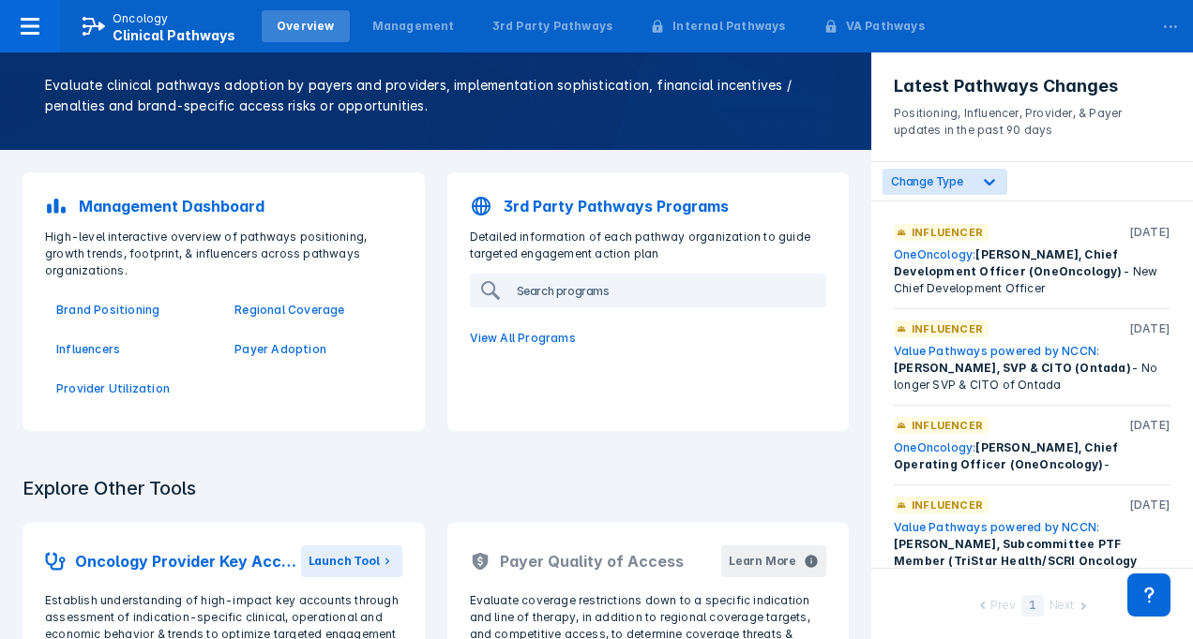
click at [613, 288] on input "search" at bounding box center [667, 291] width 316 height 30
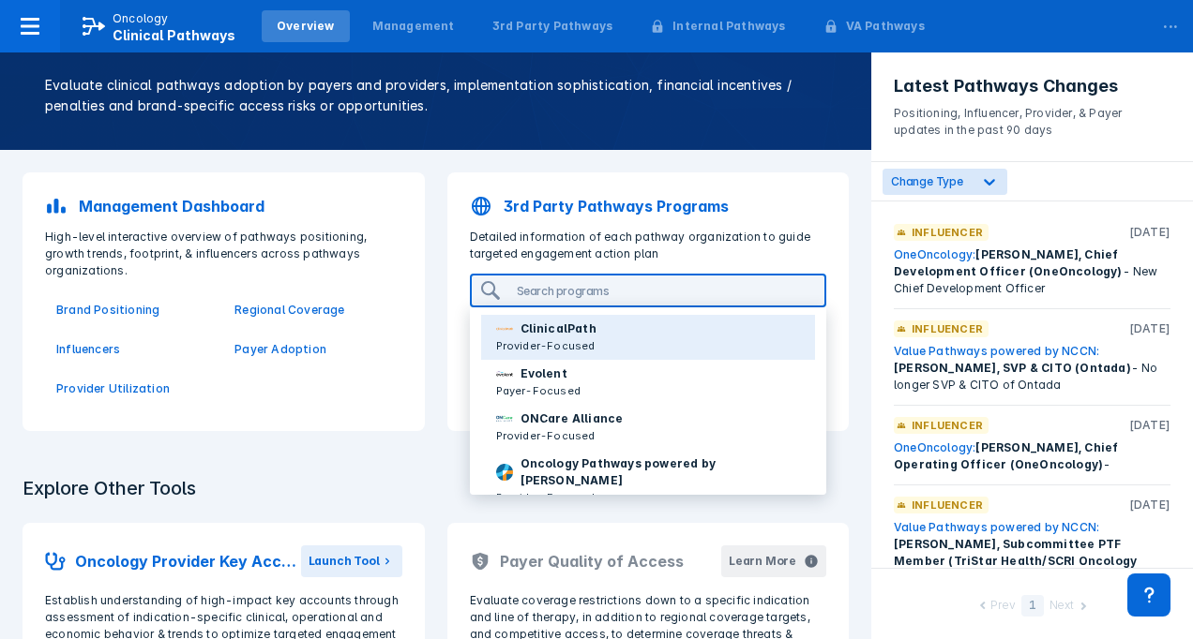
click at [506, 339] on p "Provider-Focused" at bounding box center [546, 346] width 100 height 17
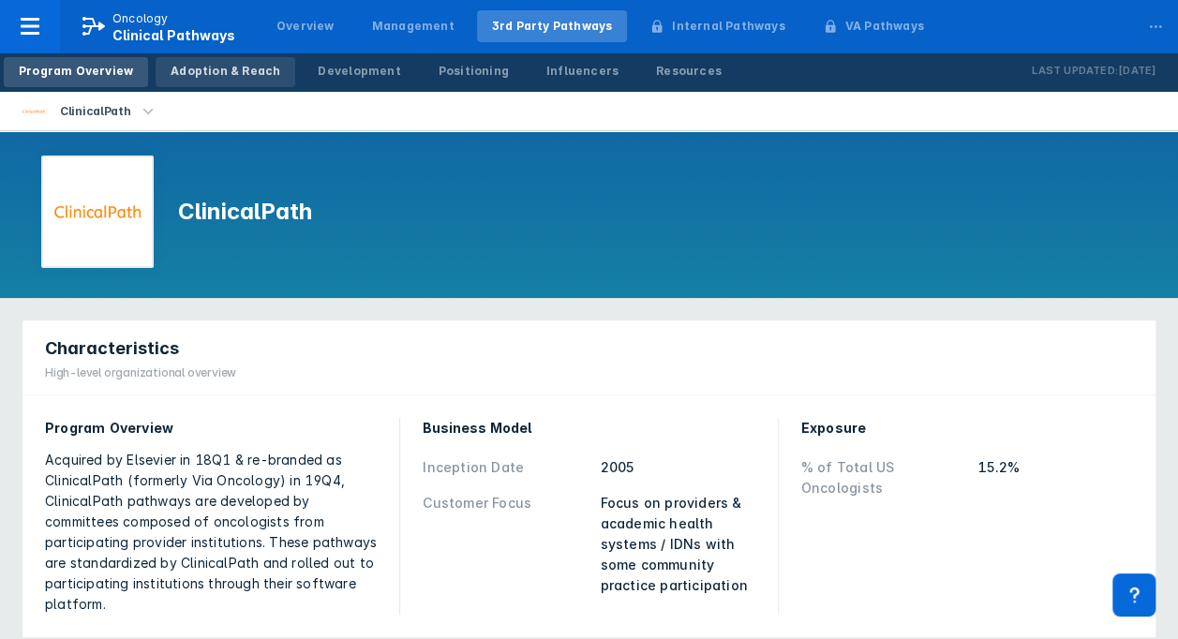
click at [218, 66] on div "Adoption & Reach" at bounding box center [226, 71] width 110 height 17
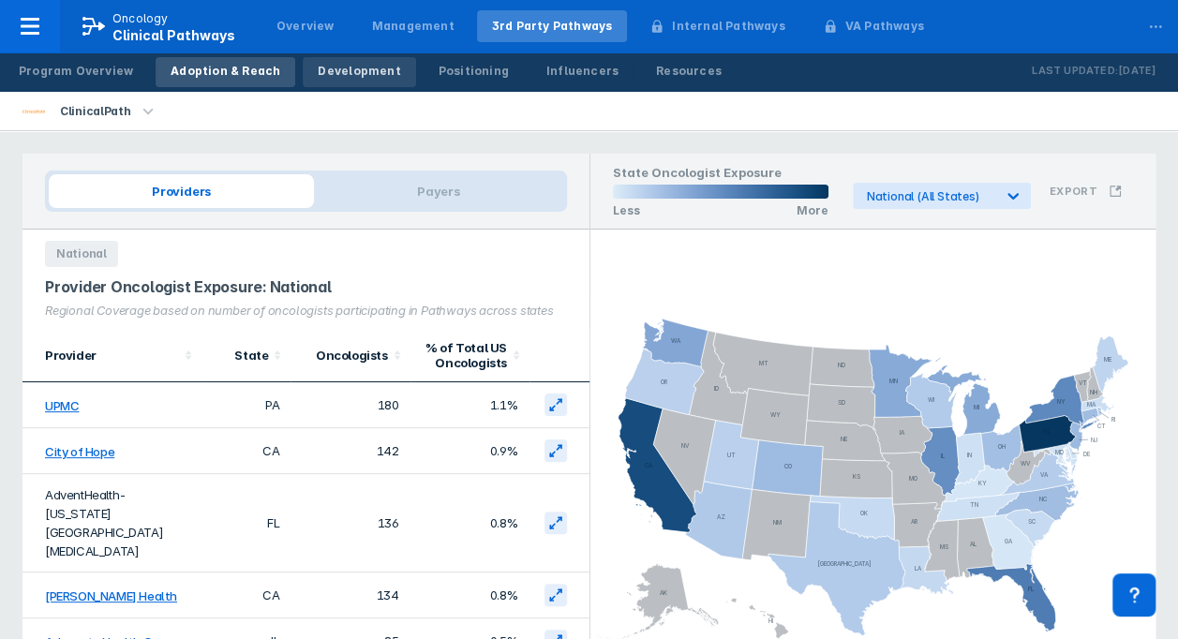
click at [338, 75] on div "Development" at bounding box center [359, 71] width 83 height 17
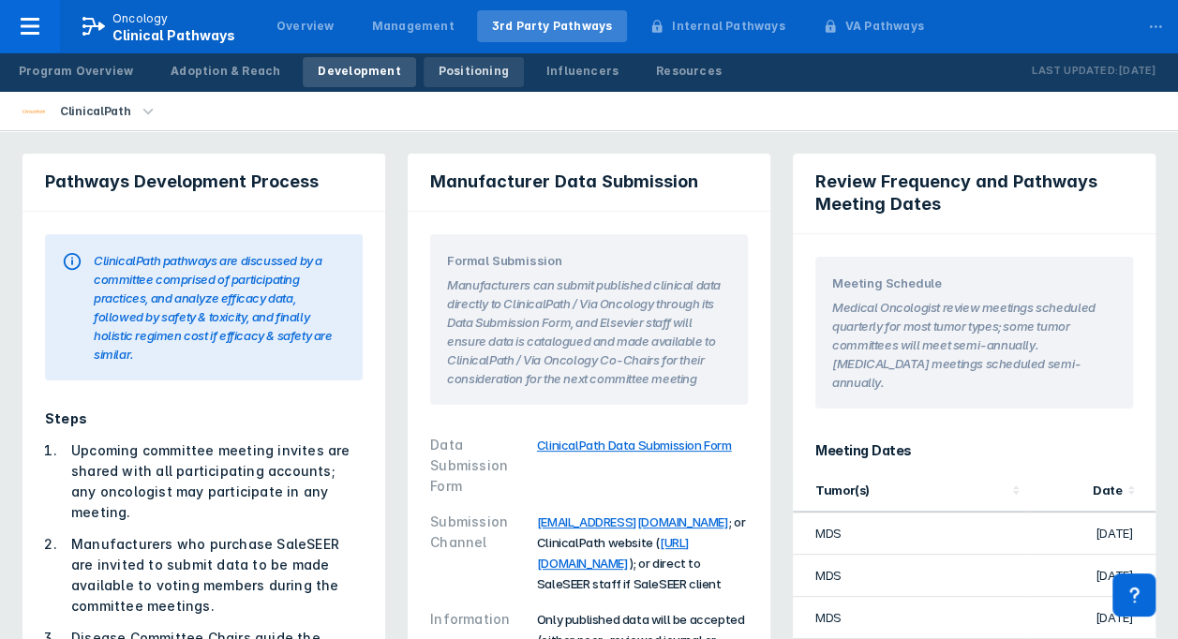
click at [446, 64] on div "Positioning" at bounding box center [474, 71] width 70 height 17
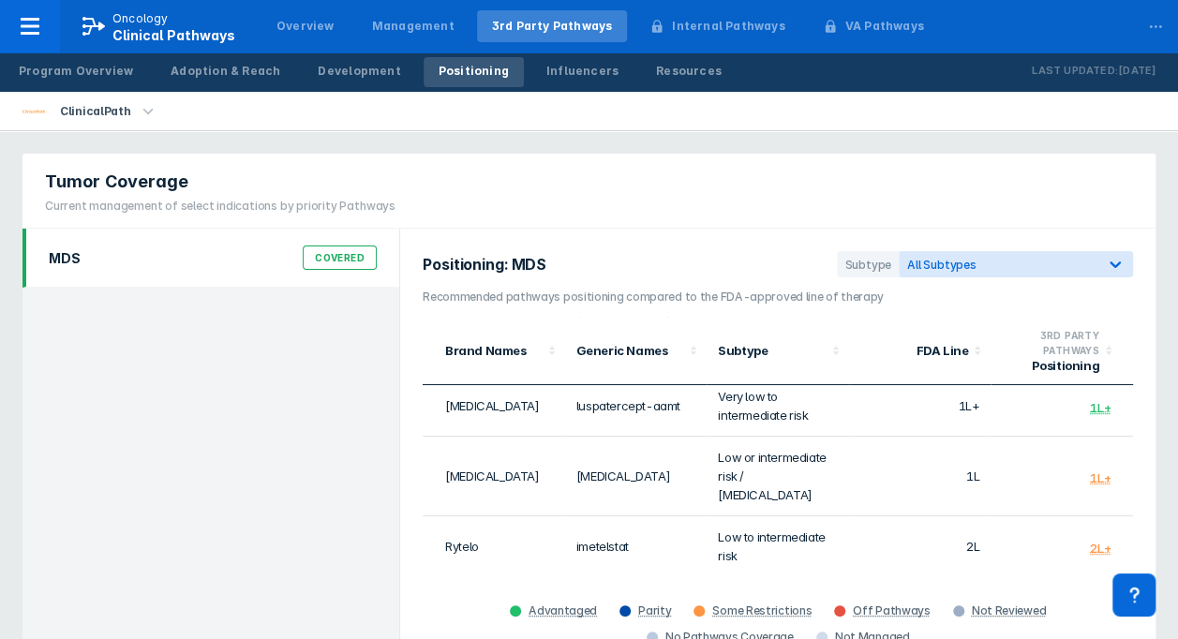
scroll to position [94, 0]
